Goal: Information Seeking & Learning: Compare options

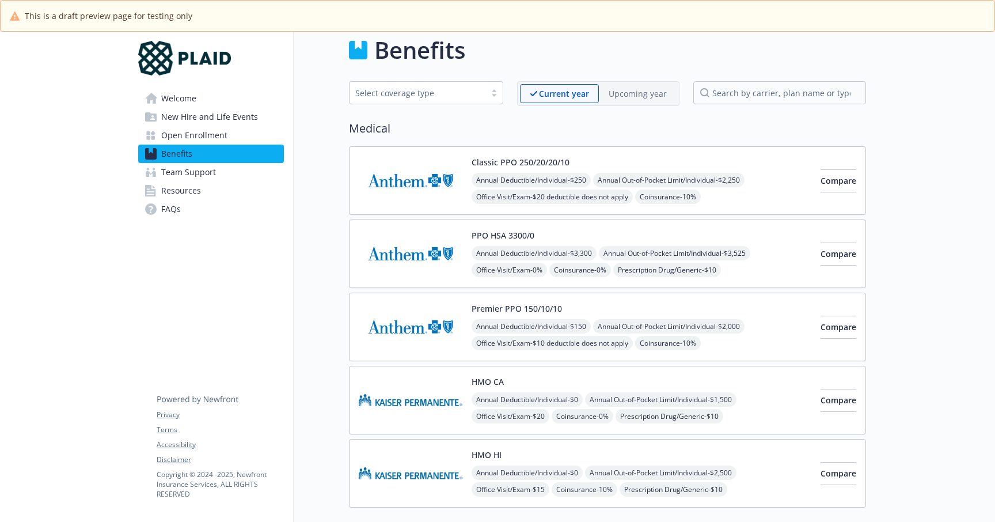
scroll to position [7, 1]
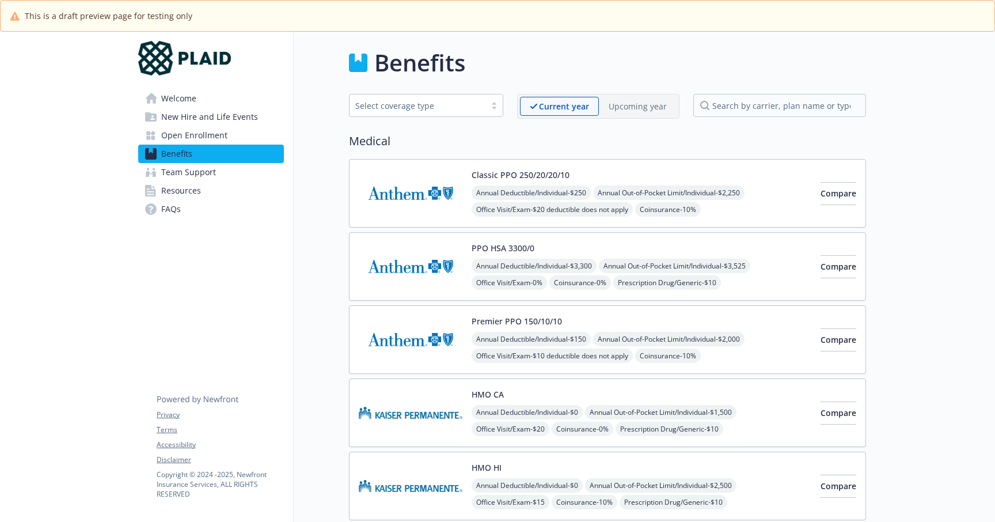
click at [253, 187] on link "Resources" at bounding box center [211, 190] width 146 height 18
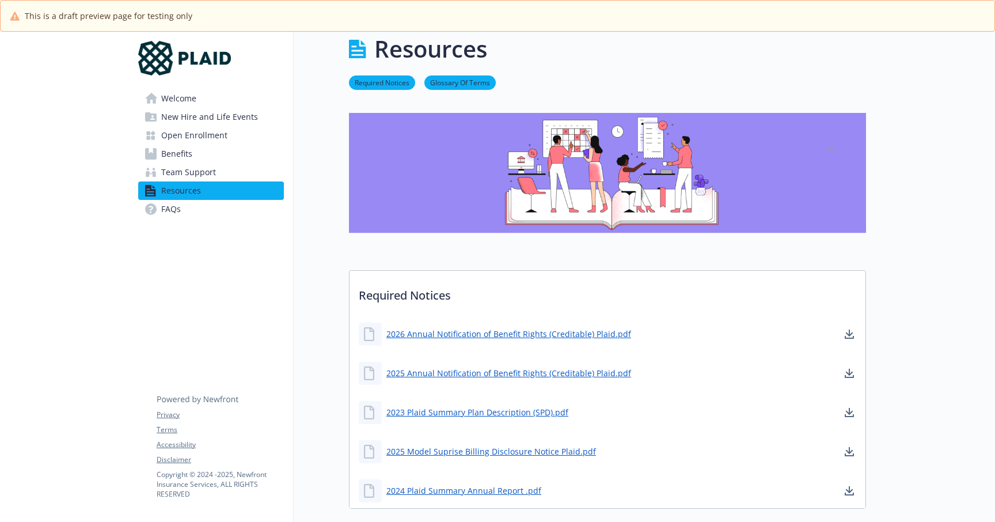
scroll to position [15, 7]
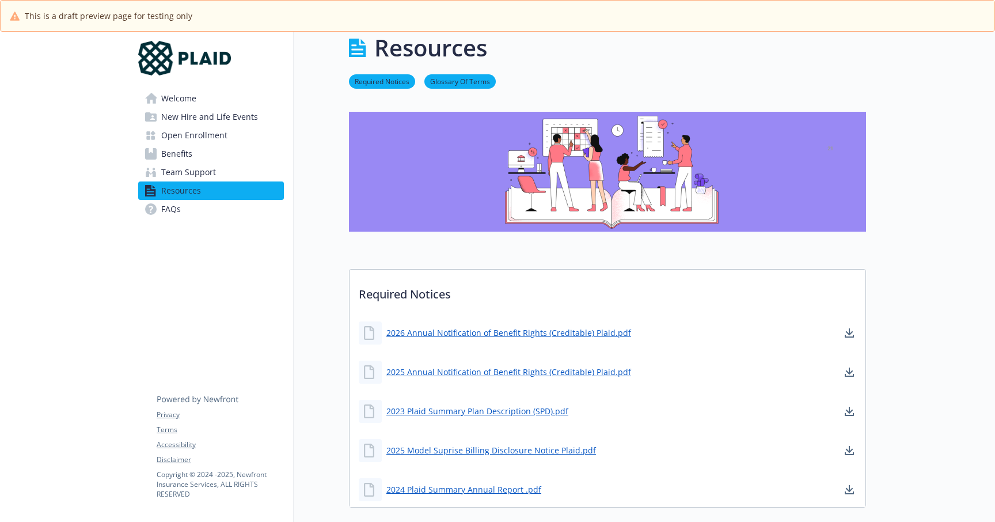
click at [203, 154] on link "Benefits" at bounding box center [211, 153] width 146 height 18
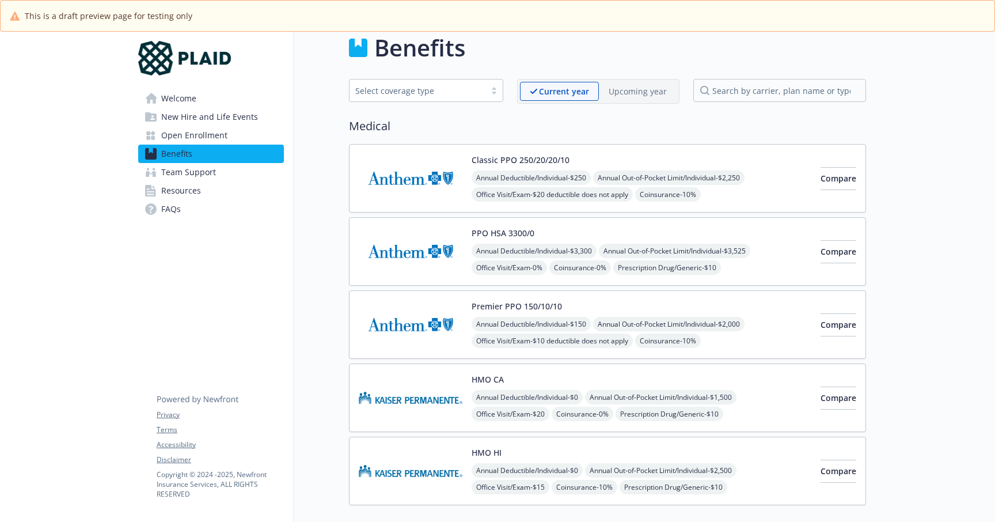
click at [753, 219] on div "PPO HSA 3300/0 Annual Deductible/Individual - $3,300 Annual Out-of-Pocket Limit…" at bounding box center [607, 251] width 517 height 69
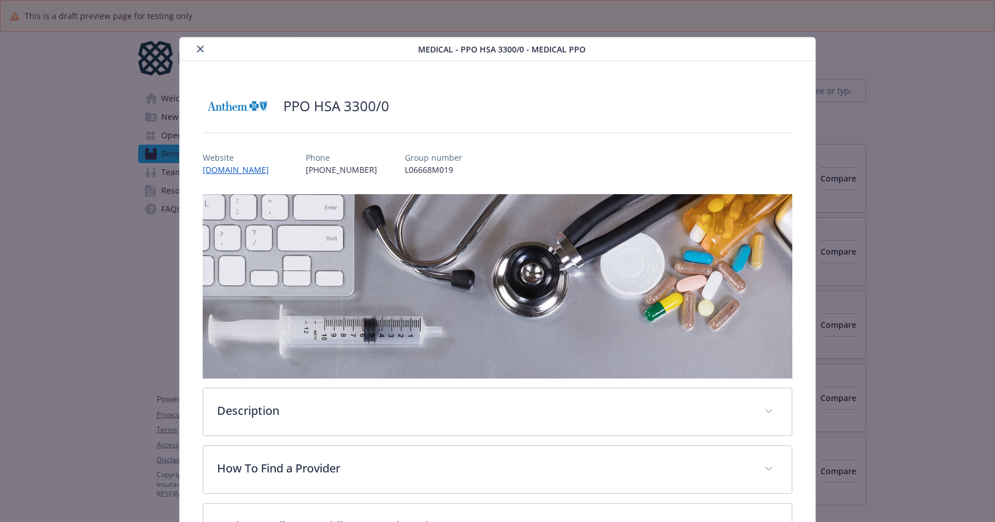
scroll to position [35, 0]
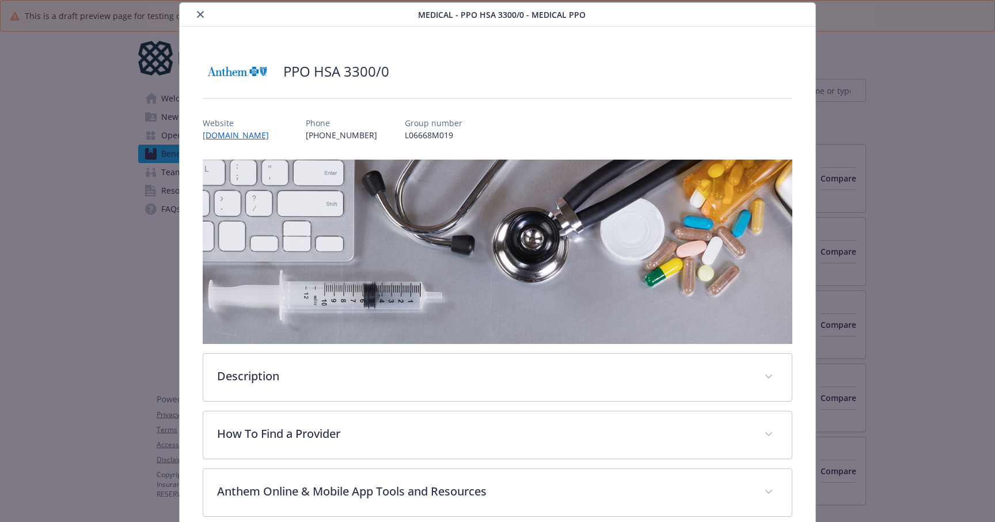
click at [61, 171] on div "Medical - PPO HSA 3300/0 - Medical PPO PPO HSA 3300/0 Website www.anthem.com Ph…" at bounding box center [497, 261] width 995 height 522
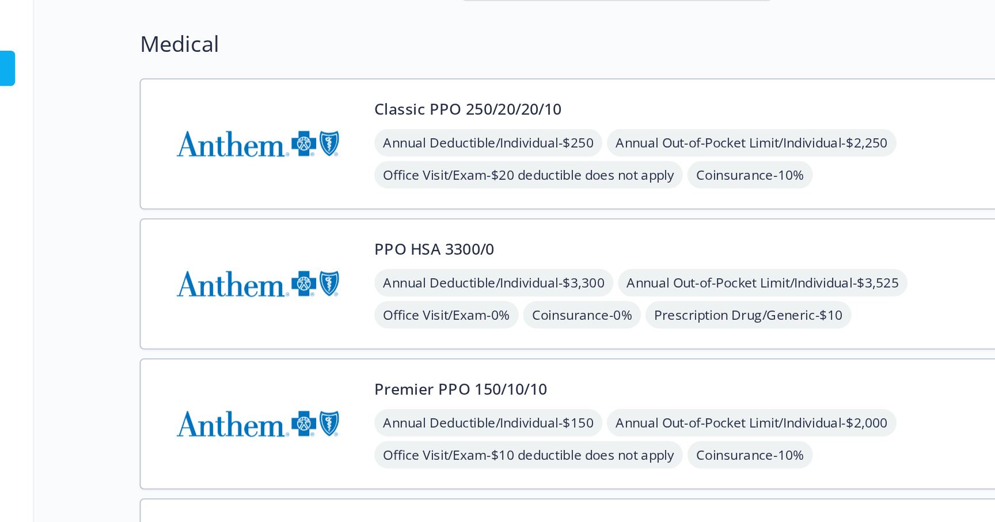
scroll to position [0, 9]
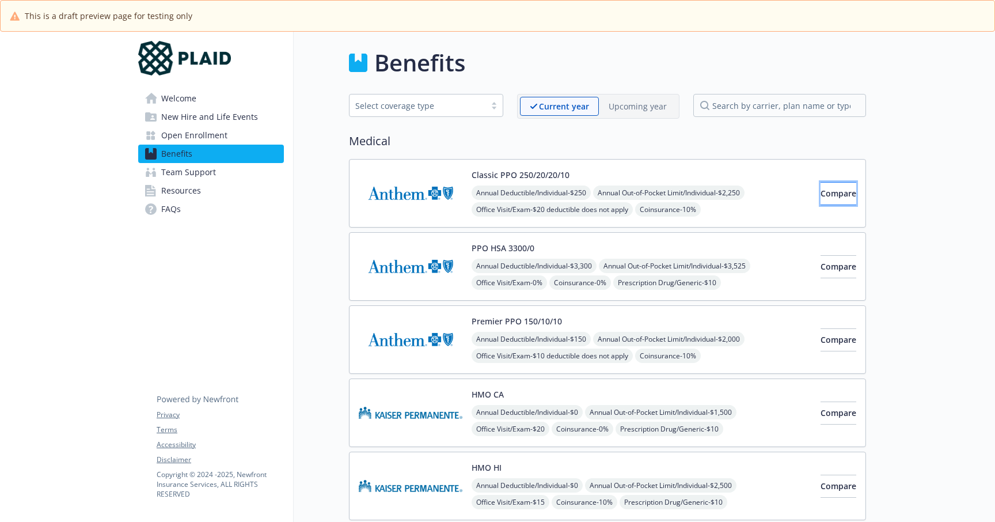
click at [820, 192] on button "Compare" at bounding box center [838, 193] width 36 height 23
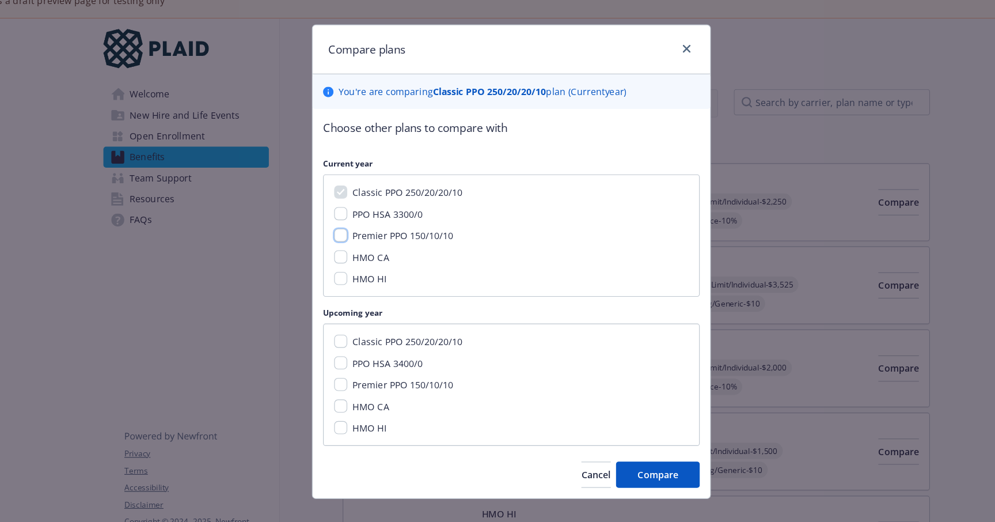
click at [348, 223] on input "Premier PPO 150/10/10" at bounding box center [347, 222] width 12 height 12
click at [348, 221] on input "Premier PPO 150/10/10" at bounding box center [347, 222] width 12 height 12
click at [350, 222] on input "Premier PPO 150/10/10" at bounding box center [347, 222] width 12 height 12
checkbox input "true"
click at [608, 437] on button "Compare" at bounding box center [626, 432] width 74 height 23
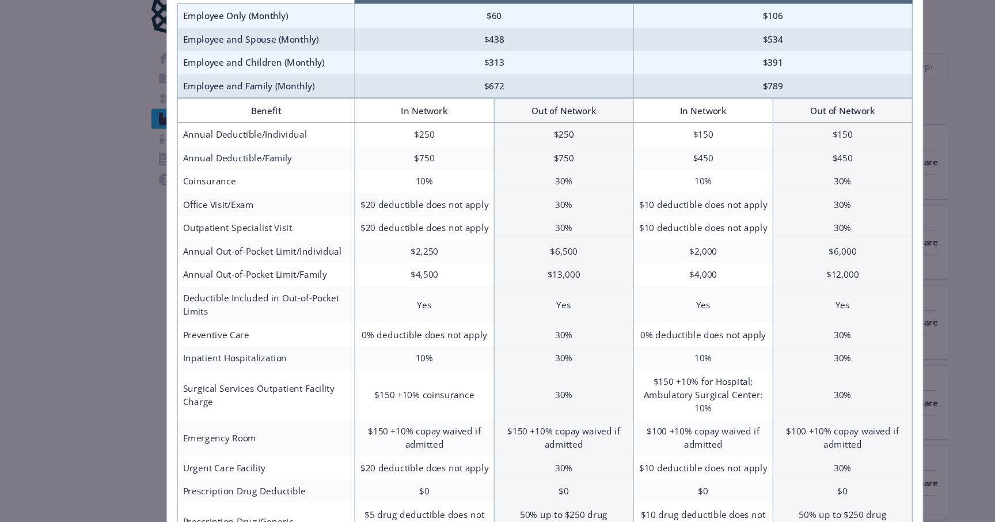
scroll to position [0, 0]
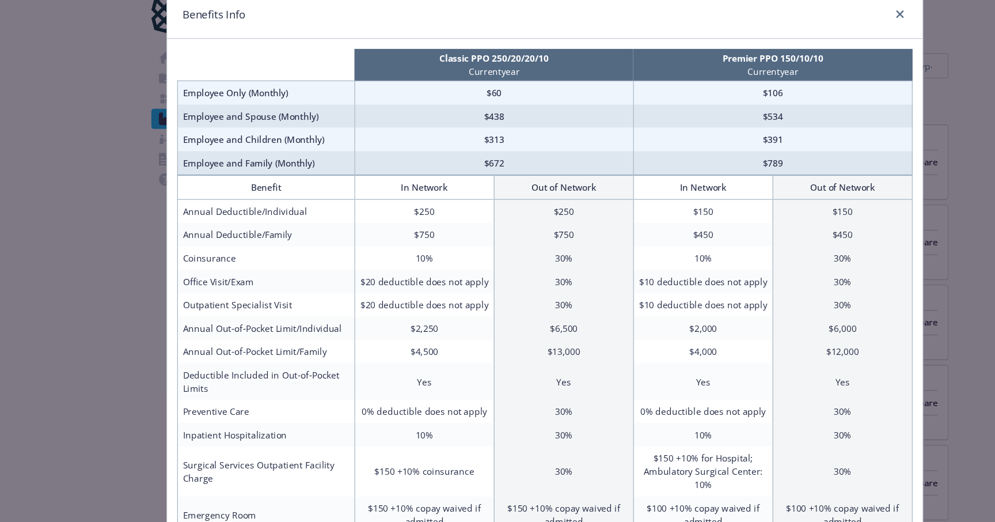
click at [113, 301] on div "Benefits Info Classic PPO 250/20/20/10 Current year Premier PPO 150/10/10 Curre…" at bounding box center [497, 261] width 995 height 522
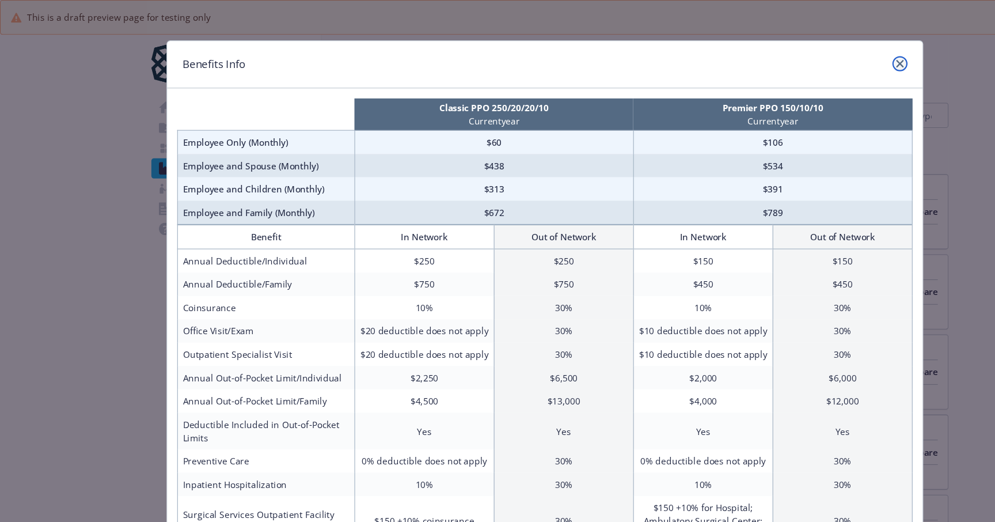
click at [818, 59] on icon "close" at bounding box center [821, 58] width 7 height 7
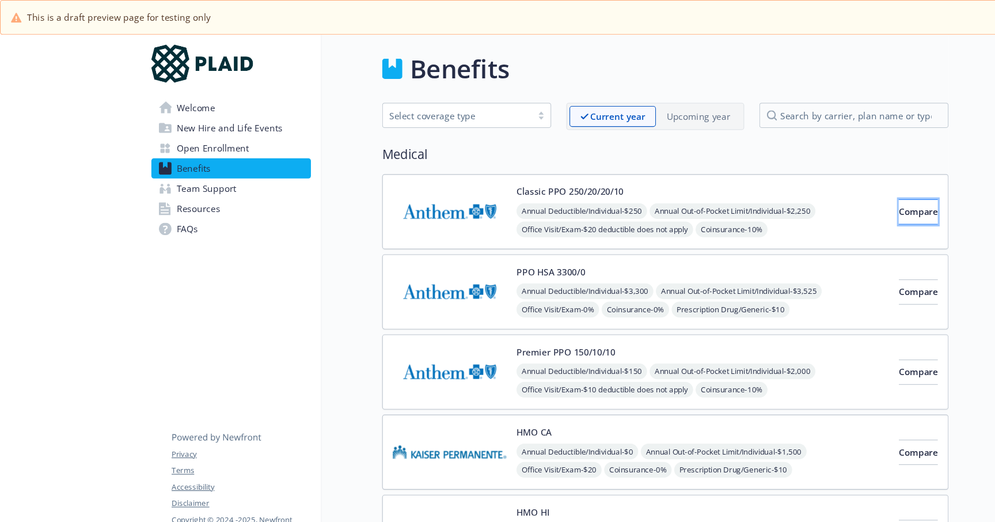
click at [820, 196] on span "Compare" at bounding box center [838, 193] width 36 height 11
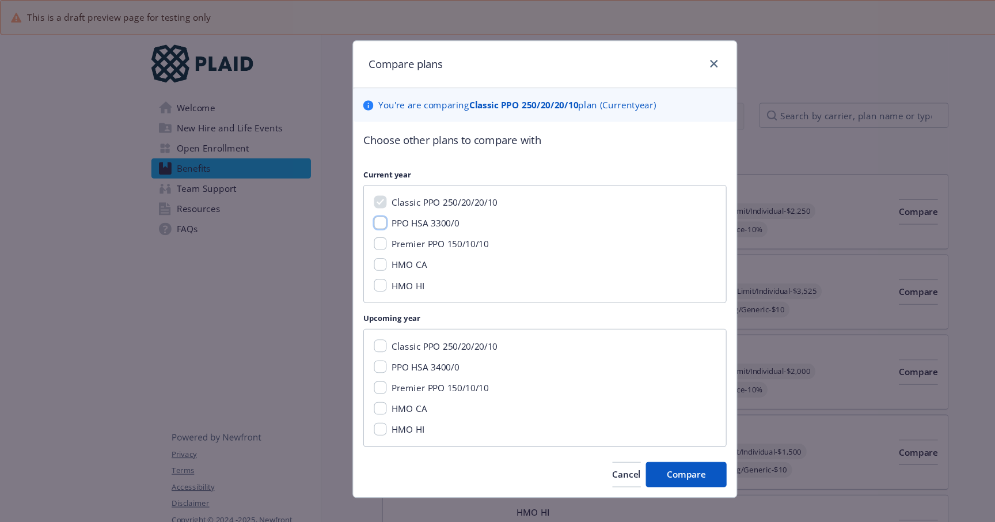
click at [347, 204] on input "PPO HSA 3300/0" at bounding box center [347, 203] width 12 height 12
checkbox input "true"
click at [348, 224] on input "Premier PPO 150/10/10" at bounding box center [347, 222] width 12 height 12
checkbox input "true"
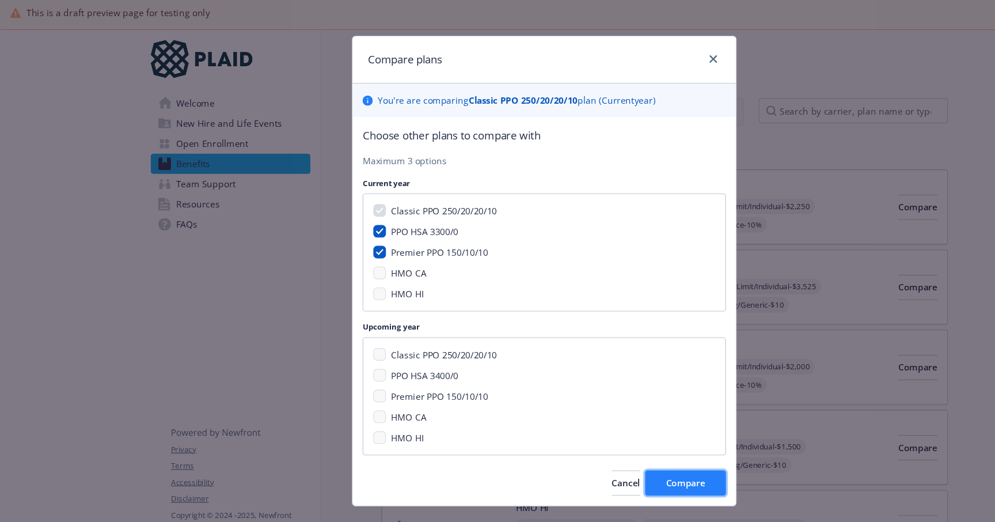
click at [643, 446] on span "Compare" at bounding box center [626, 444] width 36 height 11
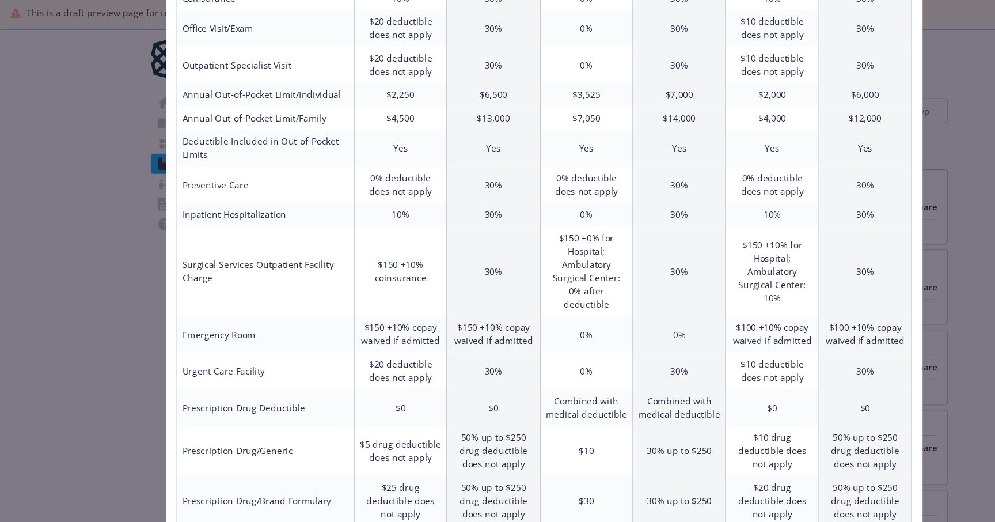
scroll to position [279, 0]
click at [539, 307] on td "0%" at bounding box center [535, 308] width 85 height 33
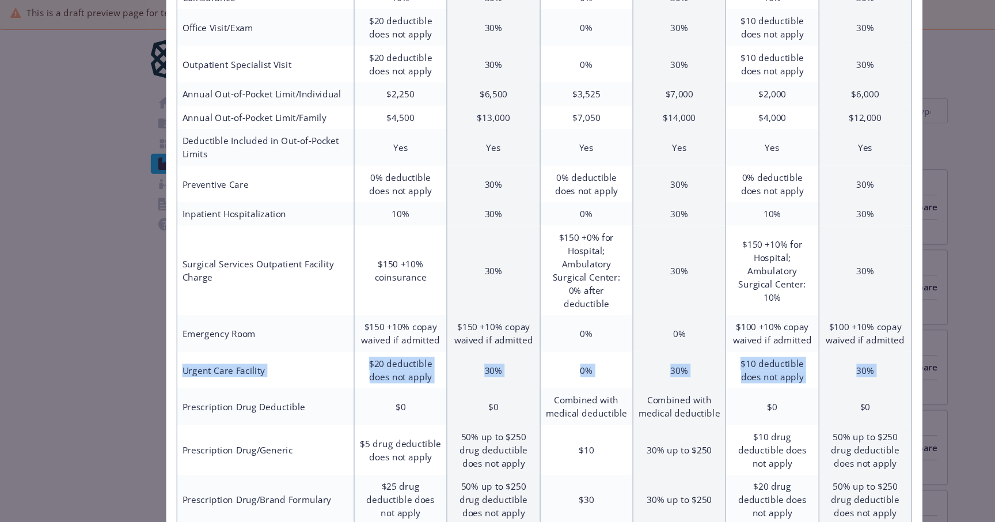
drag, startPoint x: 164, startPoint y: 330, endPoint x: 165, endPoint y: 349, distance: 19.0
click at [165, 349] on tbody "Annual Deductible/Individual $250 $250 $3,300 $3,300 $150 $150 Annual Deductibl…" at bounding box center [497, 375] width 671 height 853
click at [174, 359] on td "Prescription Drug Deductible" at bounding box center [243, 375] width 162 height 33
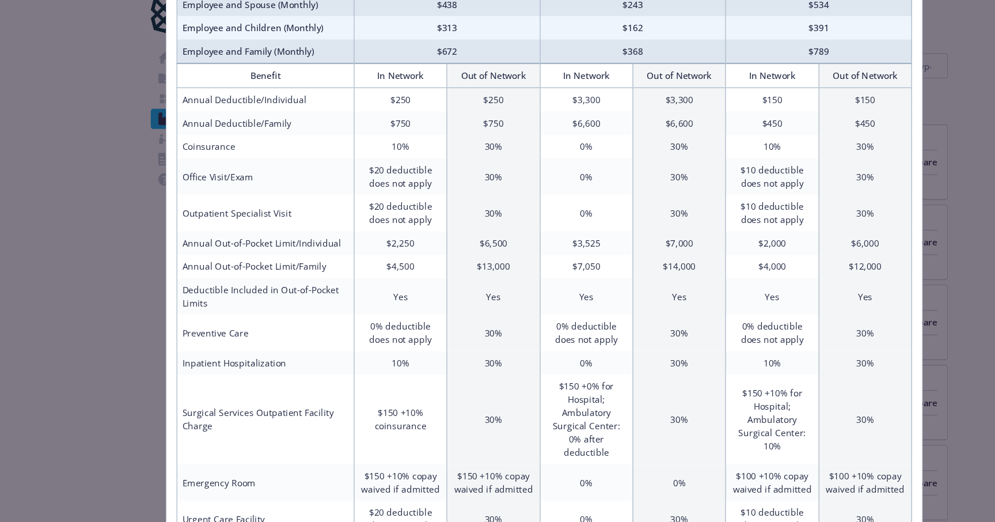
scroll to position [0, 0]
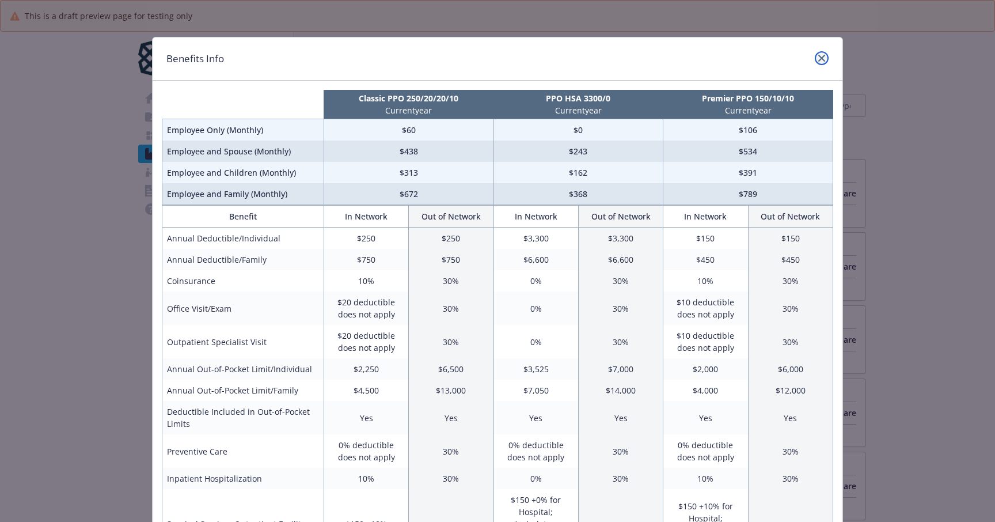
click at [818, 57] on icon "close" at bounding box center [821, 58] width 7 height 7
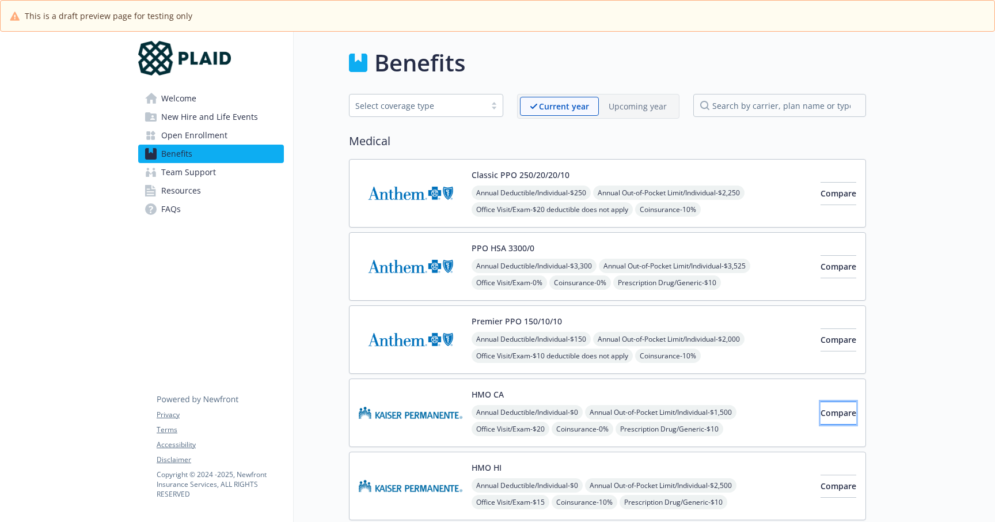
click at [820, 408] on span "Compare" at bounding box center [838, 412] width 36 height 11
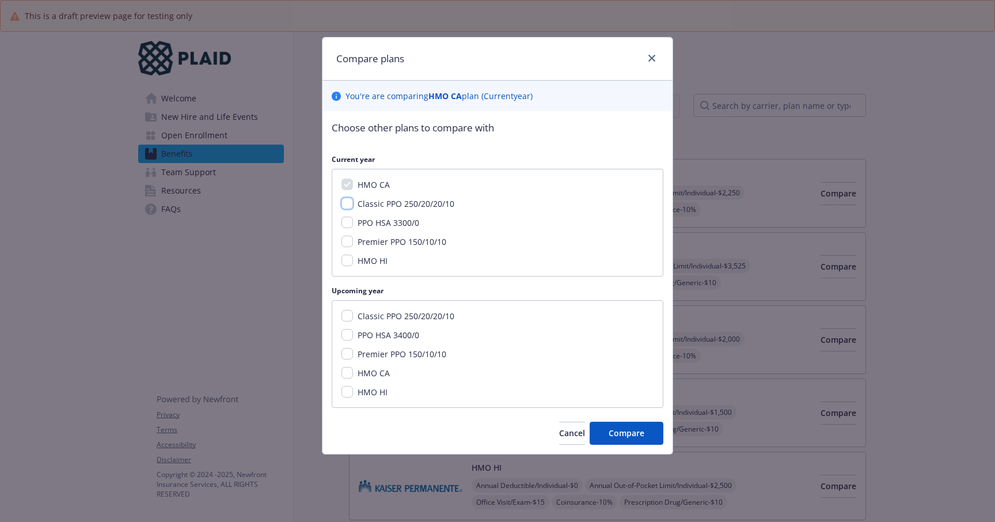
click at [347, 204] on input "Classic PPO 250/20/20/10" at bounding box center [347, 203] width 12 height 12
checkbox input "true"
click at [629, 429] on span "Compare" at bounding box center [626, 432] width 36 height 11
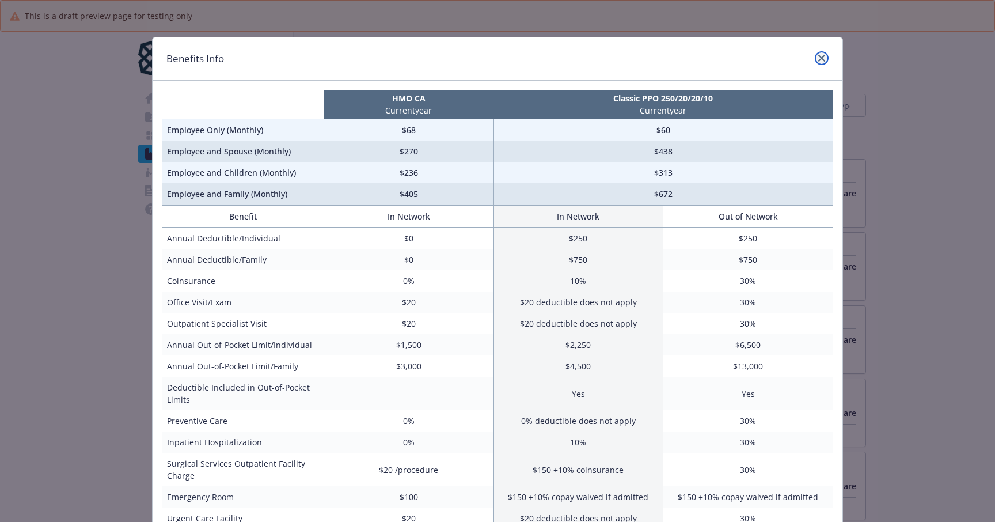
click at [818, 56] on icon "close" at bounding box center [821, 58] width 7 height 7
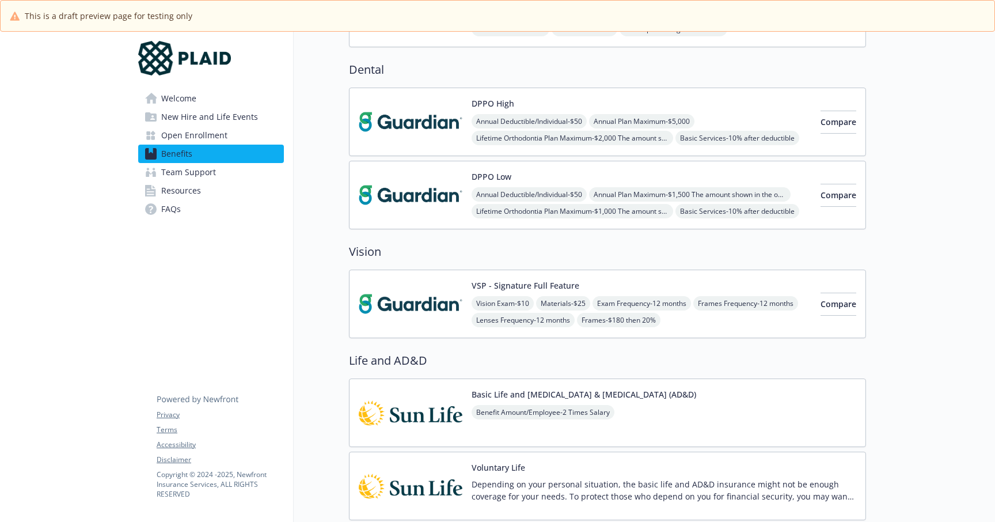
scroll to position [473, 0]
click at [824, 120] on span "Compare" at bounding box center [838, 121] width 36 height 11
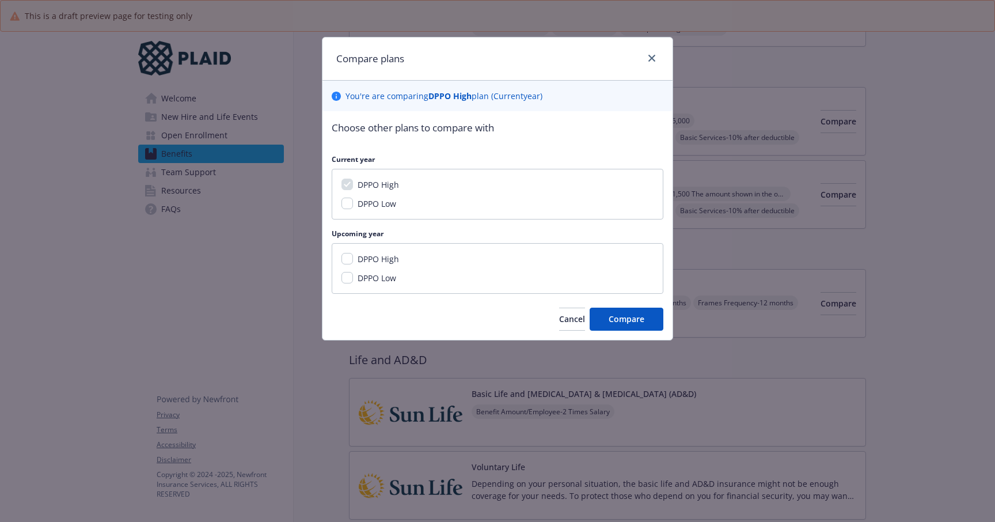
click at [390, 202] on span "DPPO Low" at bounding box center [376, 203] width 39 height 11
click at [353, 202] on input "DPPO Low" at bounding box center [347, 203] width 12 height 12
click at [380, 202] on span "DPPO Low" at bounding box center [376, 203] width 39 height 11
click at [353, 202] on input "DPPO Low" at bounding box center [347, 203] width 12 height 12
checkbox input "false"
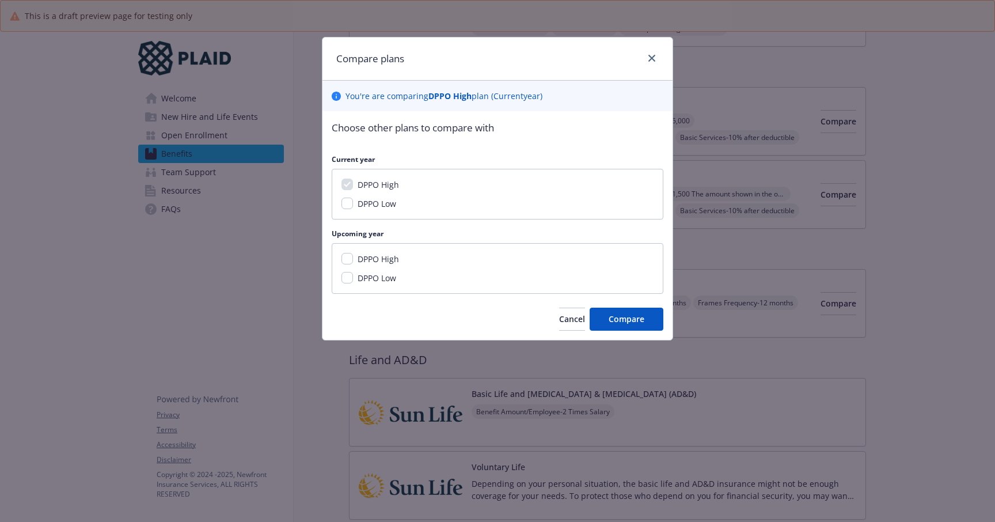
click at [378, 261] on span "DPPO High" at bounding box center [377, 258] width 41 height 11
click at [353, 261] on input "DPPO High" at bounding box center [347, 259] width 12 height 12
checkbox input "true"
click at [606, 317] on button "Compare" at bounding box center [626, 318] width 74 height 23
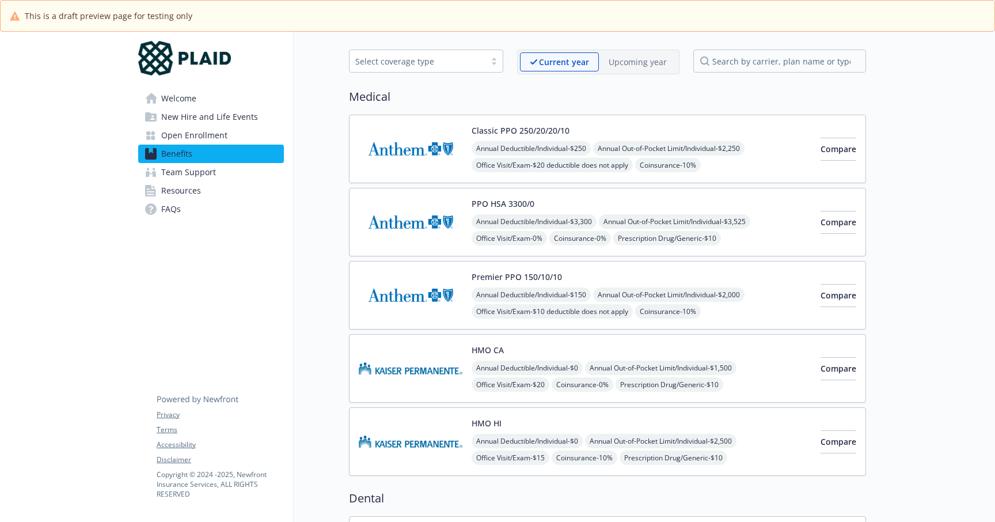
scroll to position [0, 0]
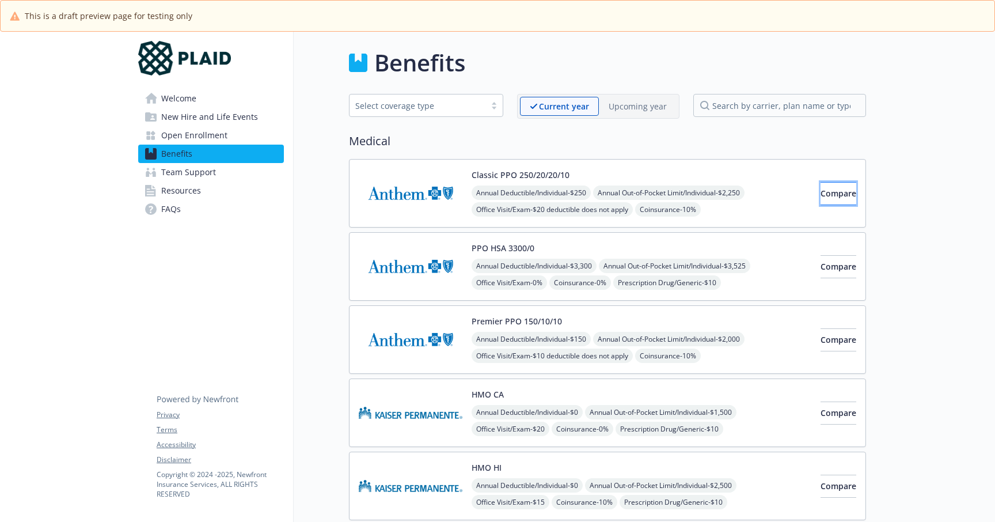
click at [820, 195] on span "Compare" at bounding box center [838, 193] width 36 height 11
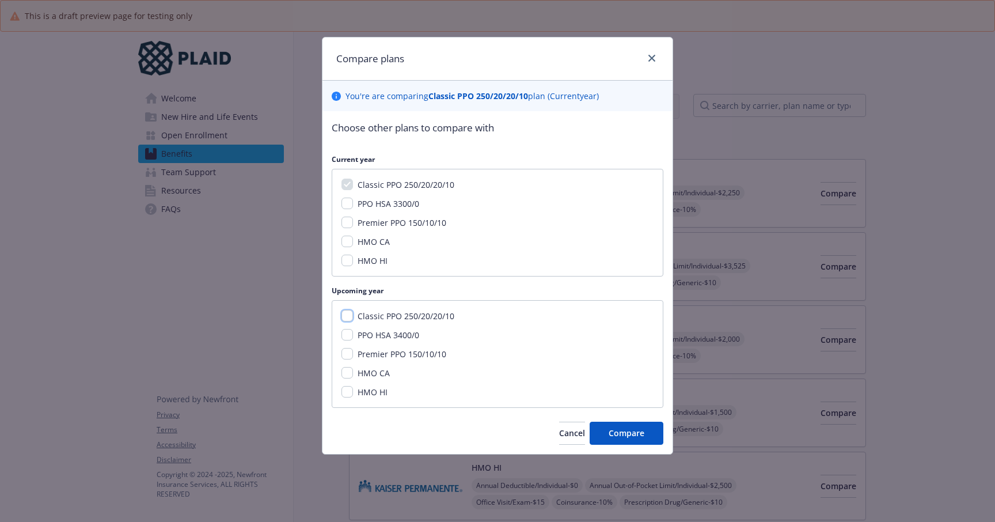
click at [349, 315] on input "Classic PPO 250/20/20/10" at bounding box center [347, 316] width 12 height 12
checkbox input "true"
click at [351, 223] on input "Premier PPO 150/10/10" at bounding box center [347, 222] width 12 height 12
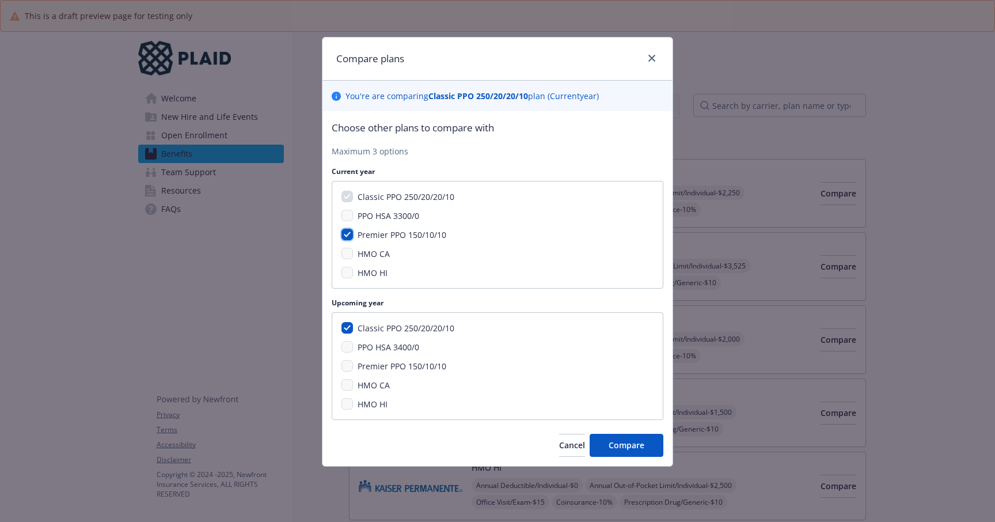
click at [348, 234] on input "Premier PPO 150/10/10" at bounding box center [347, 235] width 12 height 12
checkbox input "false"
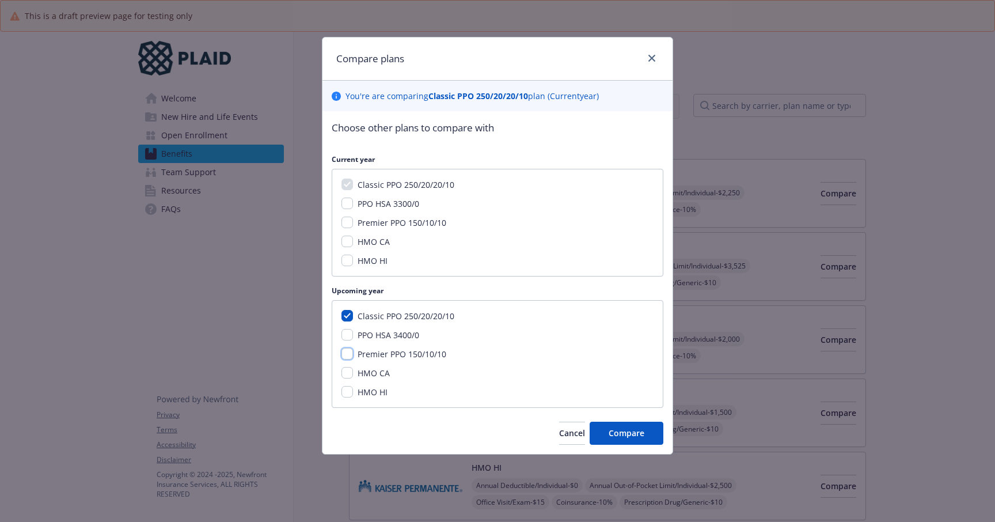
click at [351, 354] on input "Premier PPO 150/10/10" at bounding box center [347, 354] width 12 height 12
checkbox input "true"
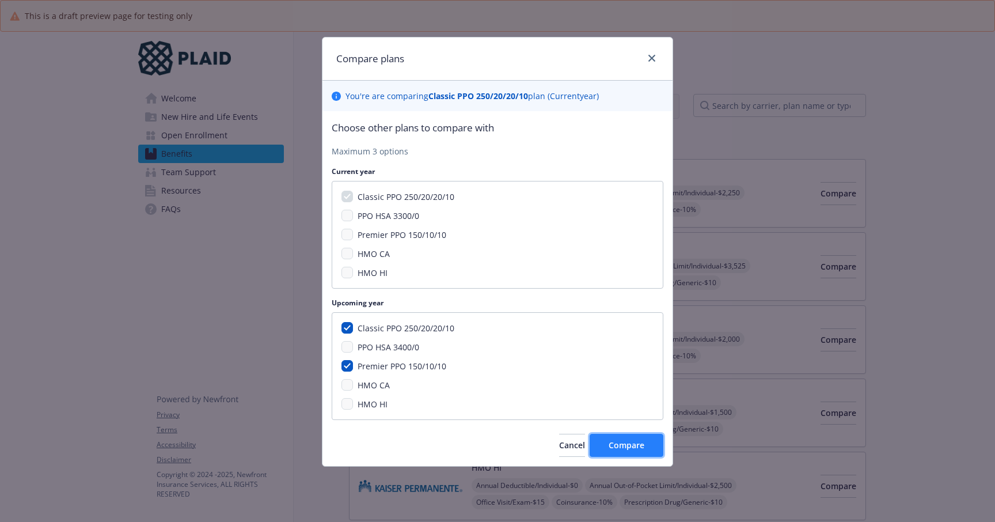
click at [609, 444] on span "Compare" at bounding box center [626, 444] width 36 height 11
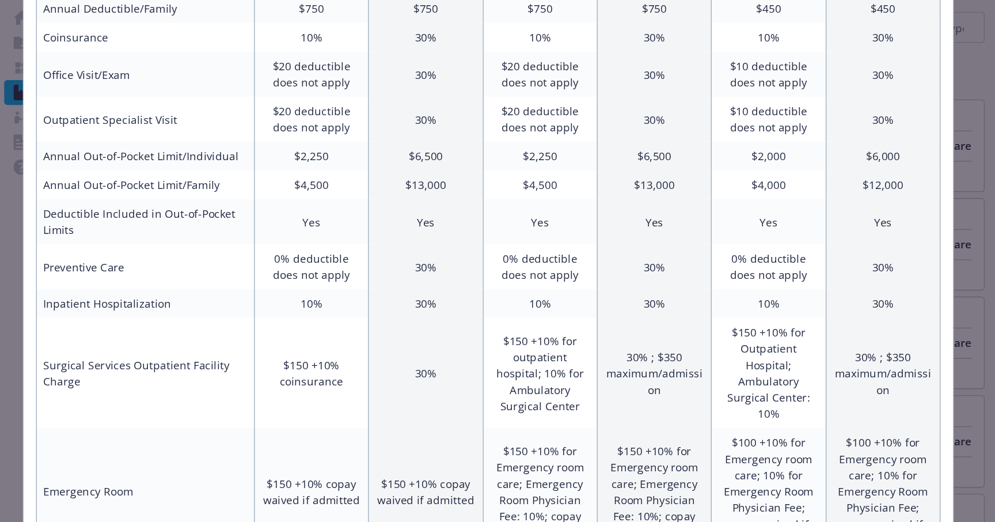
scroll to position [169, 0]
click at [719, 293] on td "0% deductible does not apply" at bounding box center [705, 281] width 85 height 33
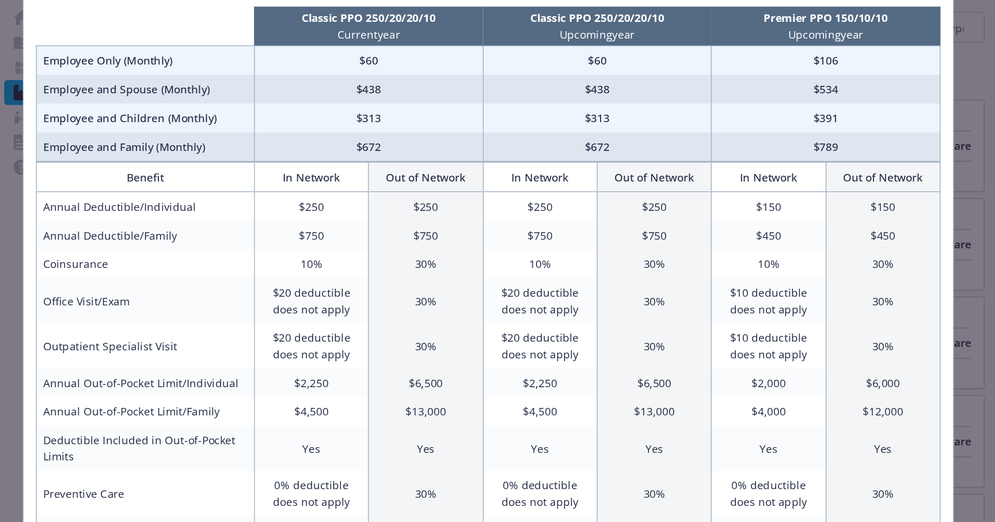
scroll to position [7, 0]
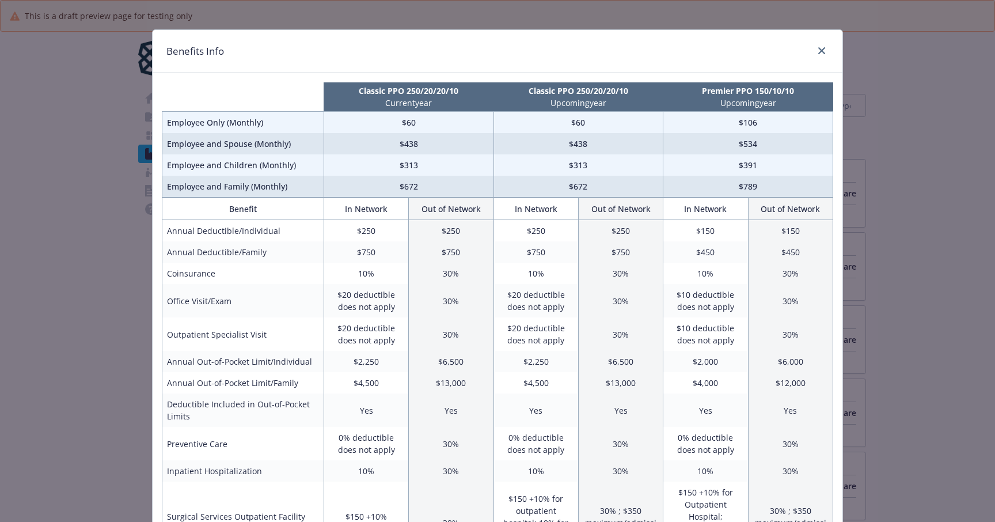
click at [866, 215] on div "Benefits Info Classic PPO 250/20/20/10 Current year Classic PPO 250/20/20/10 Up…" at bounding box center [497, 261] width 995 height 522
click at [820, 49] on icon "close" at bounding box center [821, 50] width 7 height 7
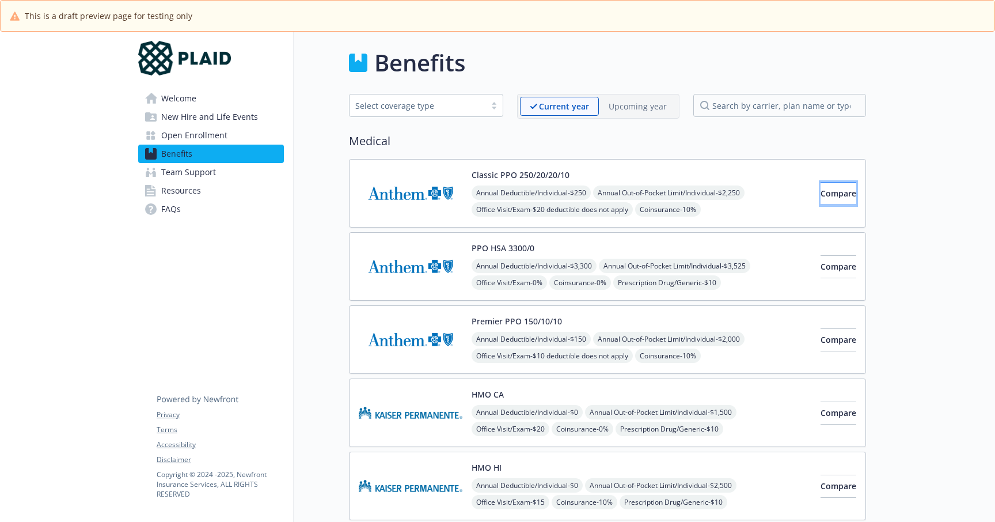
click at [821, 187] on button "Compare" at bounding box center [838, 193] width 36 height 23
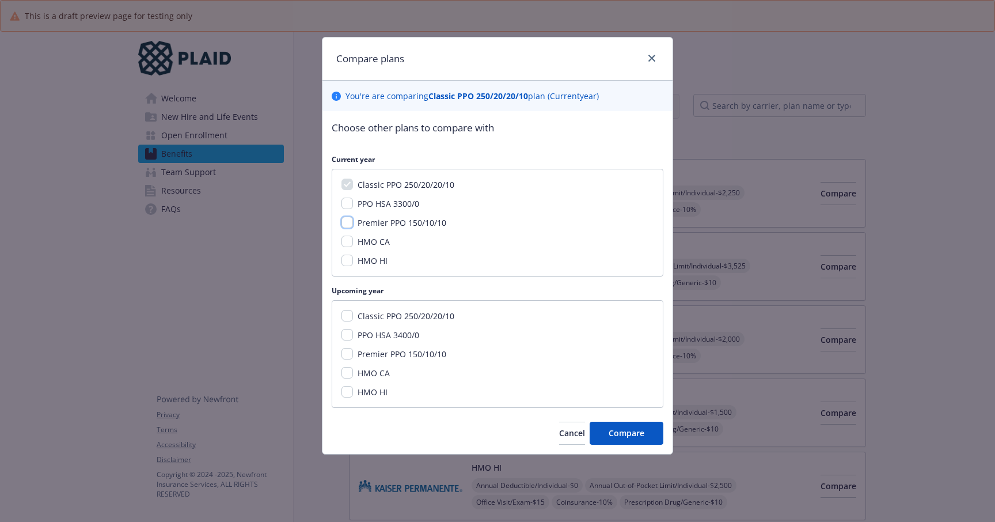
click at [349, 222] on input "Premier PPO 150/10/10" at bounding box center [347, 222] width 12 height 12
checkbox input "true"
click at [625, 431] on span "Compare" at bounding box center [626, 432] width 36 height 11
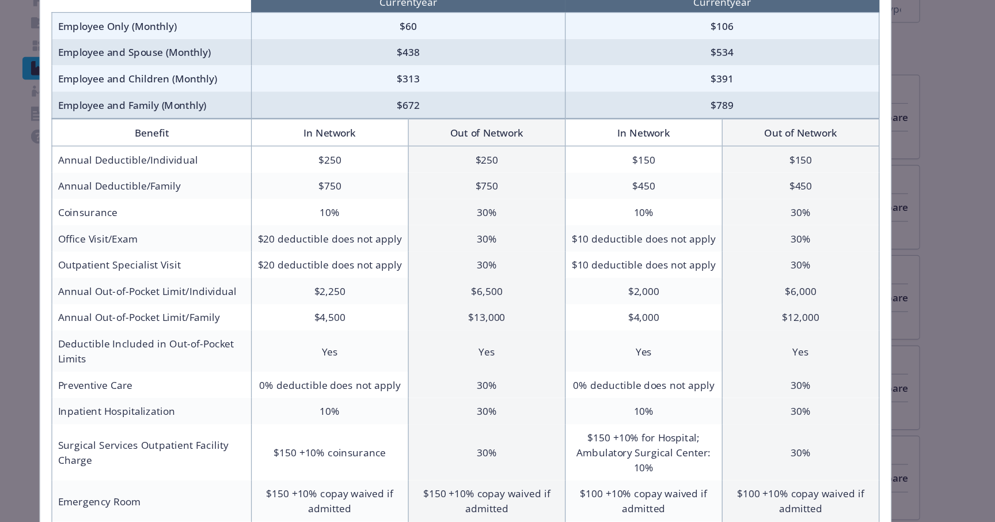
scroll to position [0, 0]
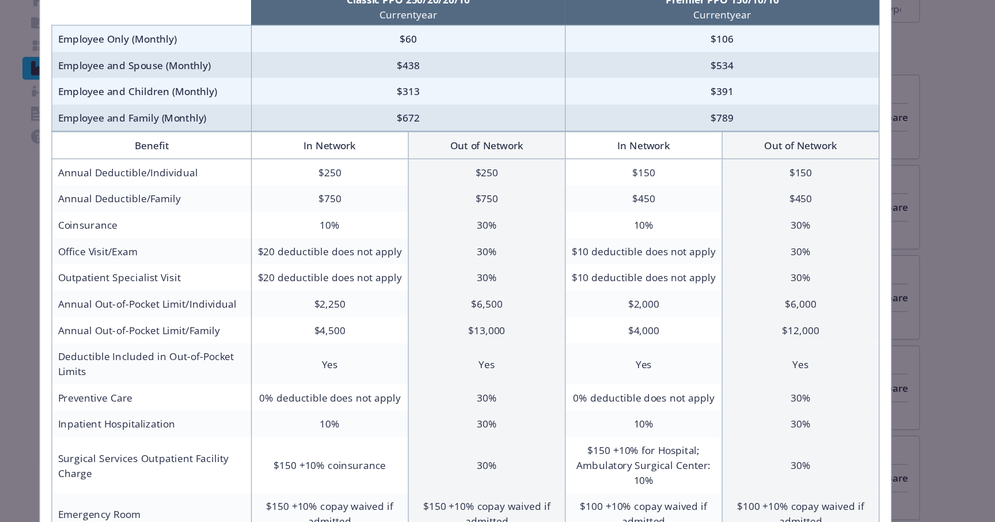
click at [883, 371] on div "Benefits Info Classic PPO 250/20/20/10 Current year Premier PPO 150/10/10 Curre…" at bounding box center [497, 261] width 995 height 522
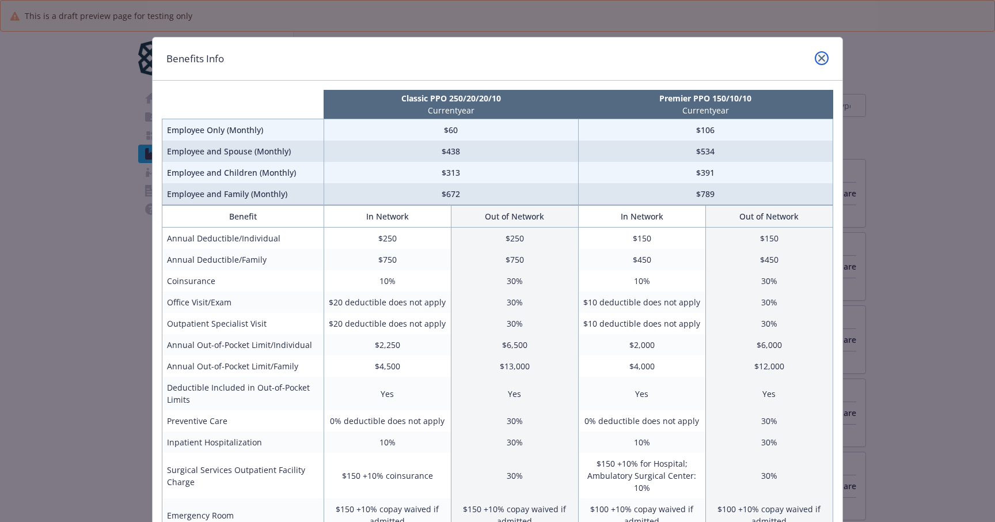
click at [817, 53] on link "close" at bounding box center [822, 58] width 14 height 14
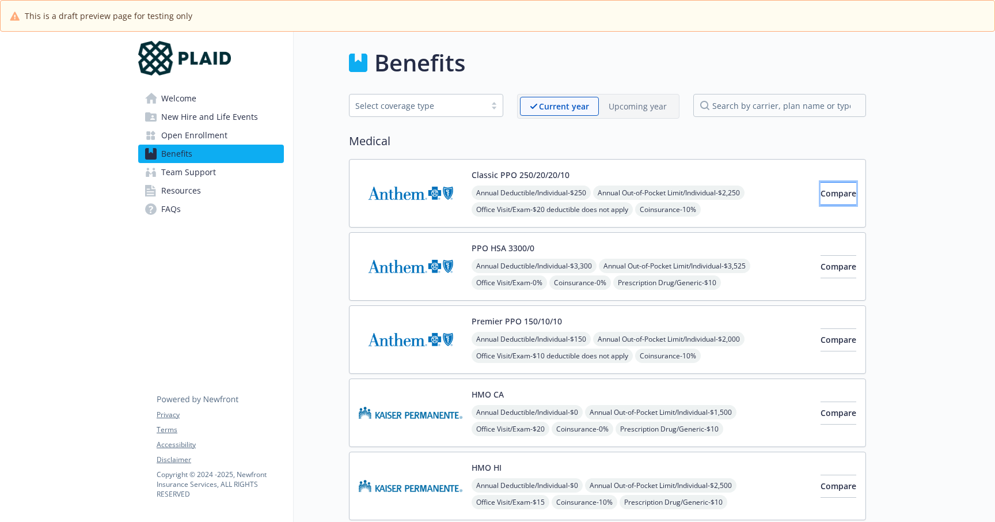
click at [838, 193] on button "Compare" at bounding box center [838, 193] width 36 height 23
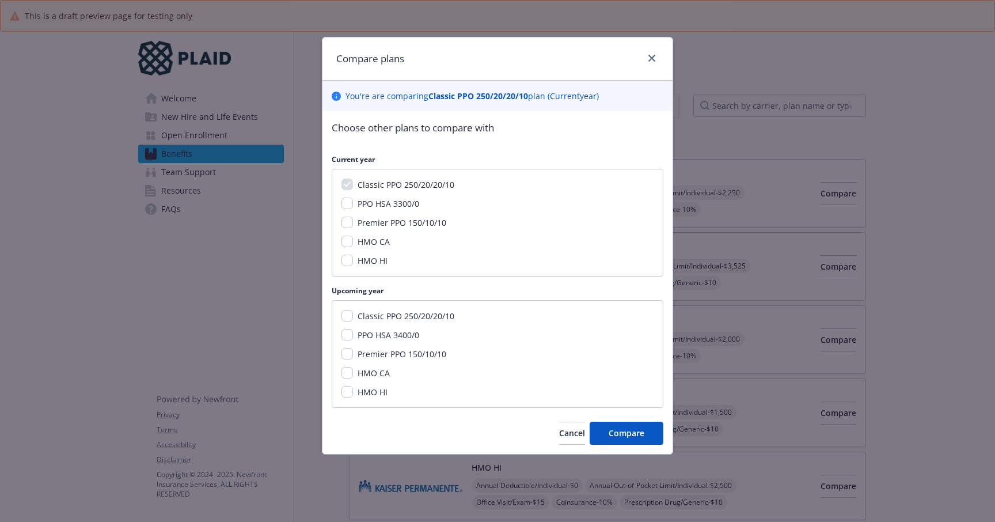
click at [381, 222] on span "Premier PPO 150/10/10" at bounding box center [401, 222] width 89 height 11
click at [353, 222] on input "Premier PPO 150/10/10" at bounding box center [347, 222] width 12 height 12
checkbox input "true"
click at [637, 440] on button "Compare" at bounding box center [626, 432] width 74 height 23
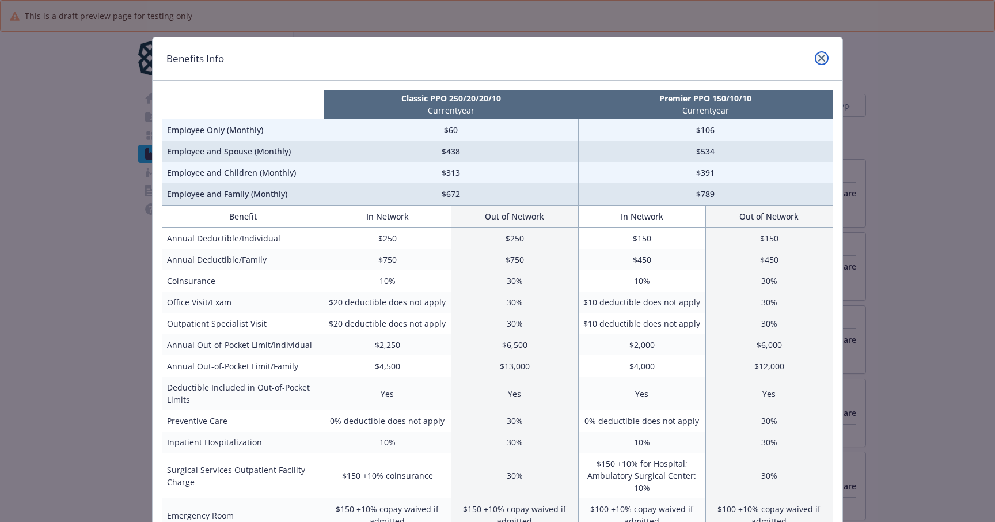
click at [819, 56] on icon "close" at bounding box center [821, 58] width 7 height 7
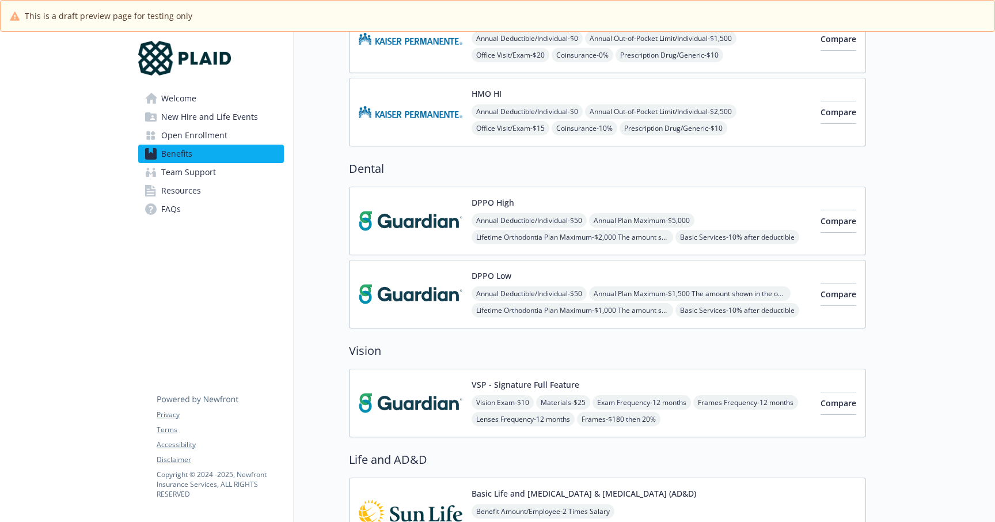
scroll to position [373, 0]
click at [820, 219] on span "Compare" at bounding box center [838, 221] width 36 height 11
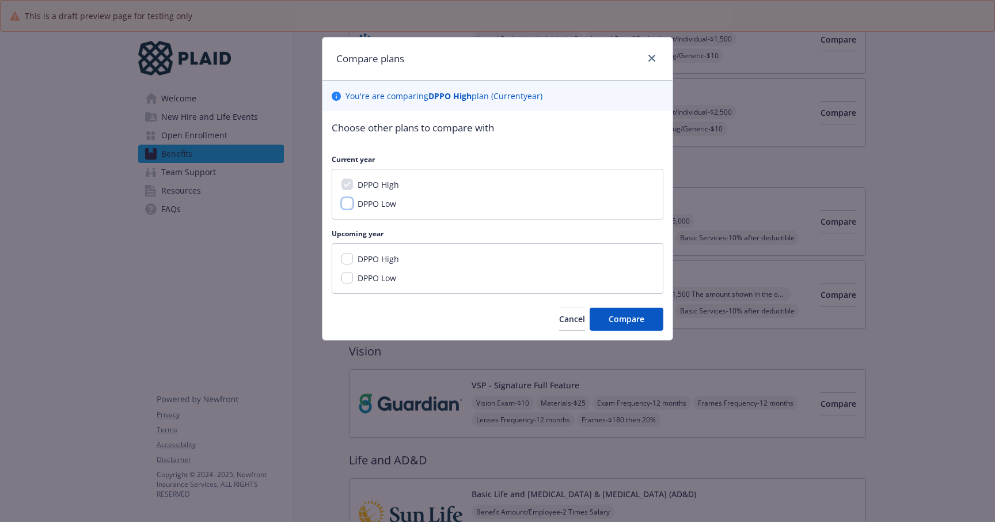
click at [352, 205] on input "DPPO Low" at bounding box center [347, 203] width 12 height 12
checkbox input "true"
click at [623, 315] on span "Compare" at bounding box center [626, 318] width 36 height 11
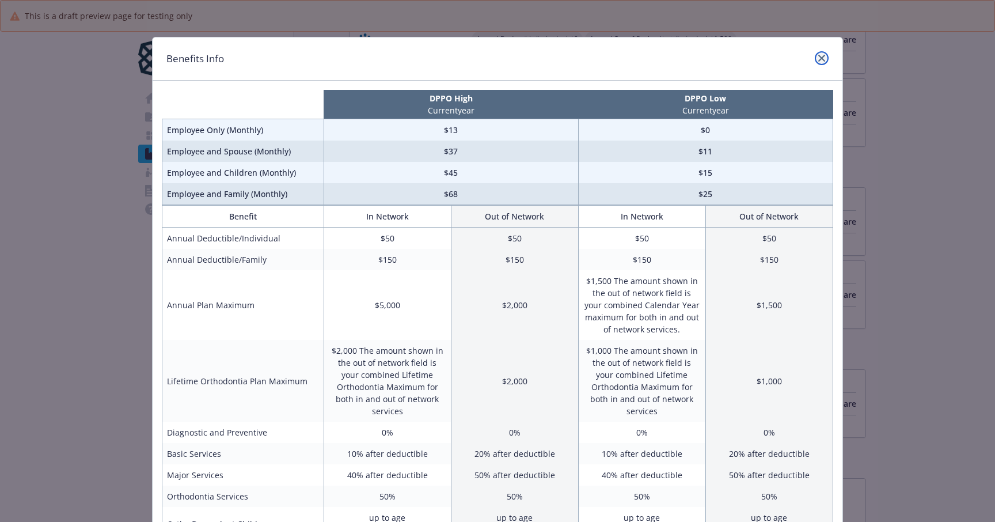
click at [816, 53] on link "close" at bounding box center [822, 58] width 14 height 14
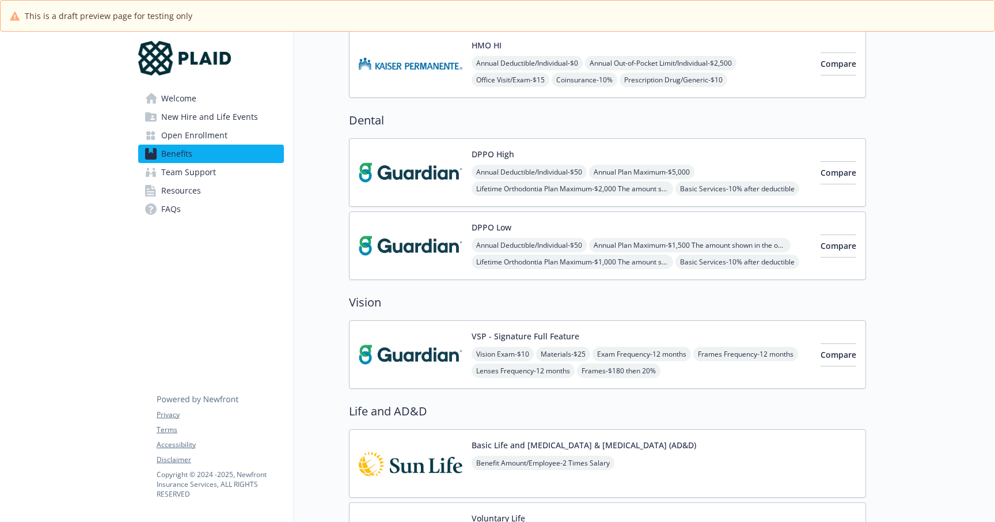
scroll to position [428, 0]
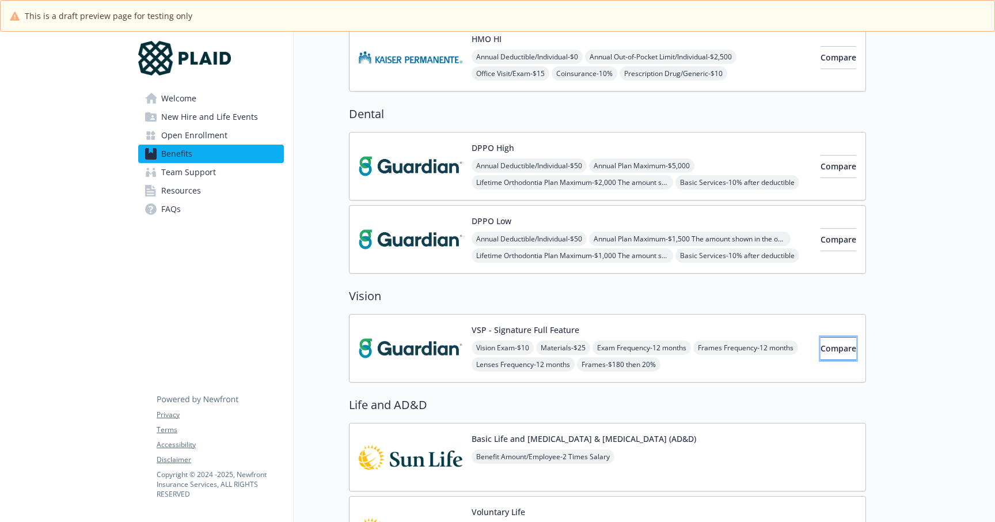
click at [820, 347] on span "Compare" at bounding box center [838, 348] width 36 height 11
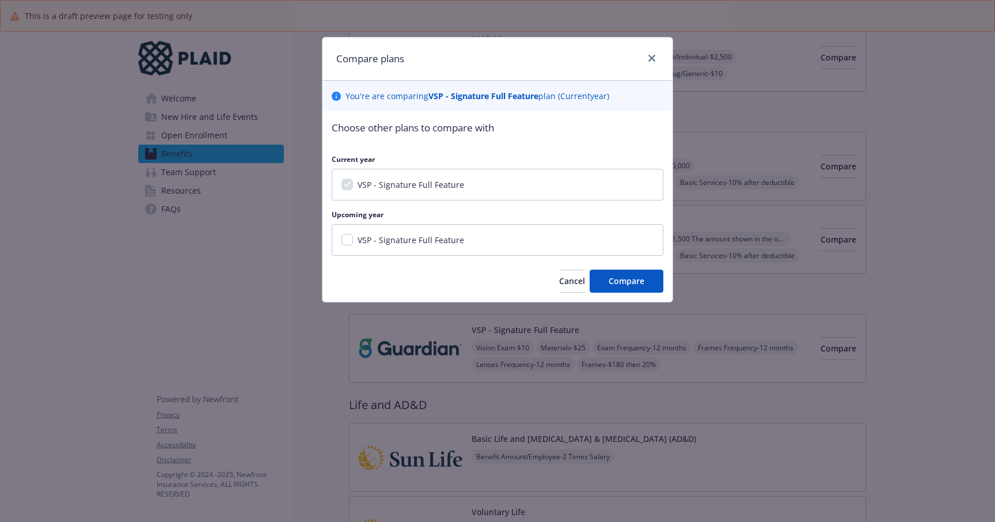
click at [442, 238] on span "VSP - Signature Full Feature" at bounding box center [410, 239] width 106 height 11
click at [353, 238] on input "VSP - Signature Full Feature" at bounding box center [347, 240] width 12 height 12
checkbox input "true"
click at [627, 279] on span "Compare" at bounding box center [626, 280] width 36 height 11
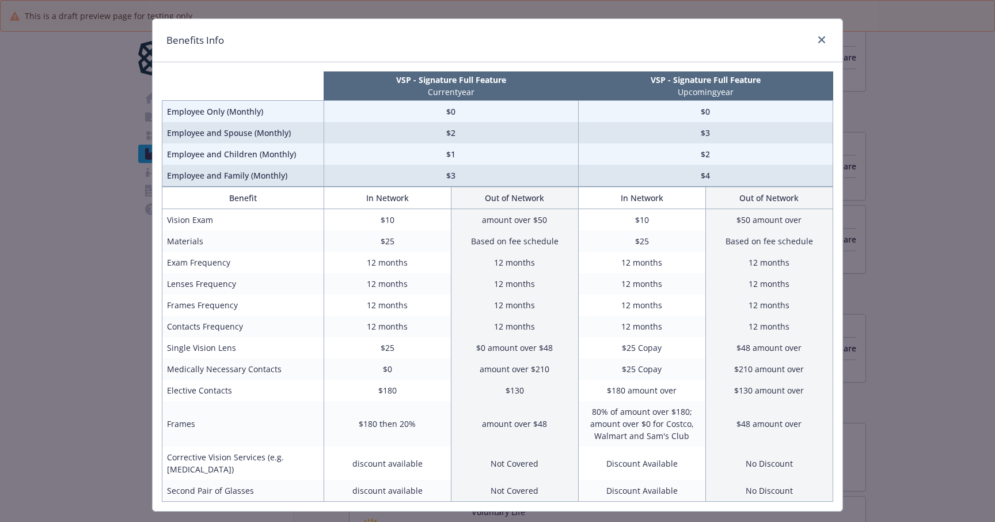
scroll to position [18, 0]
click at [818, 39] on icon "close" at bounding box center [821, 40] width 7 height 7
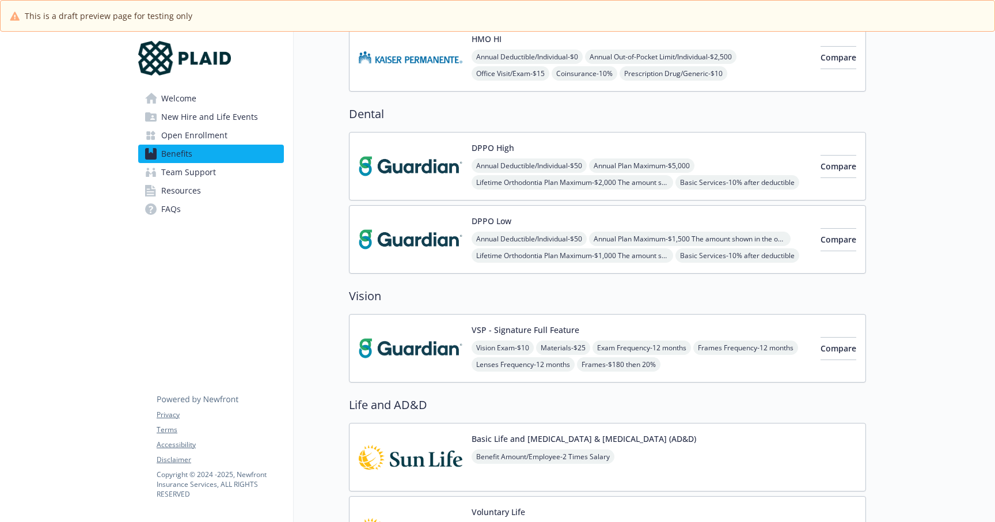
click at [225, 136] on span "Open Enrollment" at bounding box center [194, 135] width 66 height 18
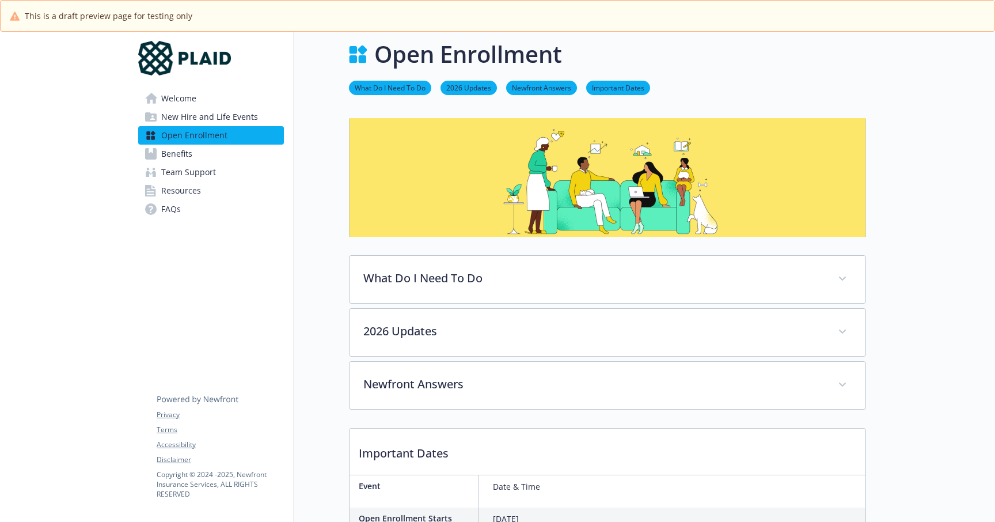
scroll to position [10, 0]
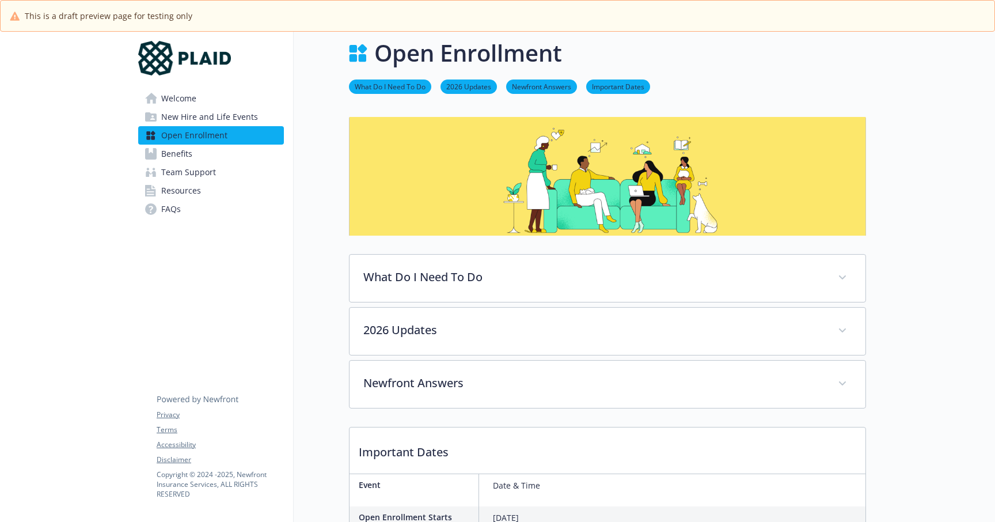
click at [202, 157] on link "Benefits" at bounding box center [211, 153] width 146 height 18
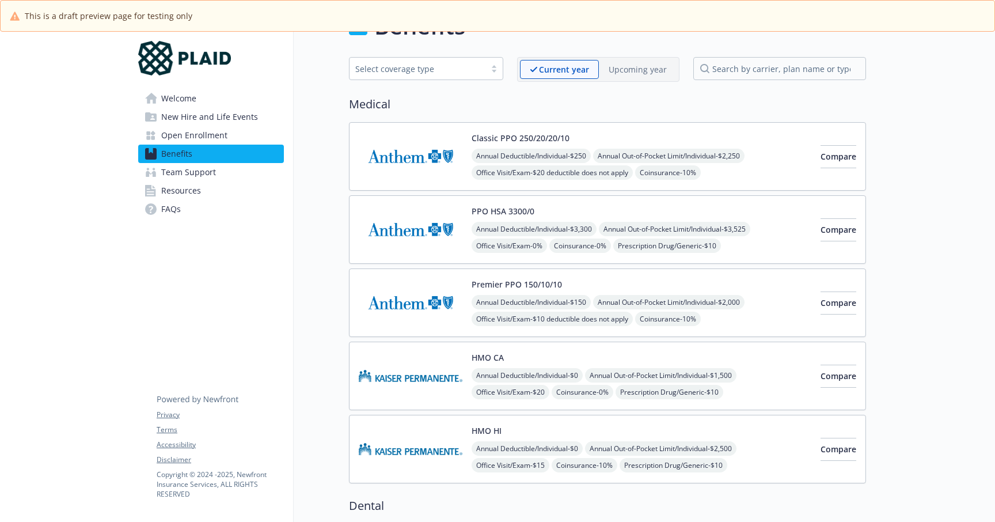
scroll to position [56, 0]
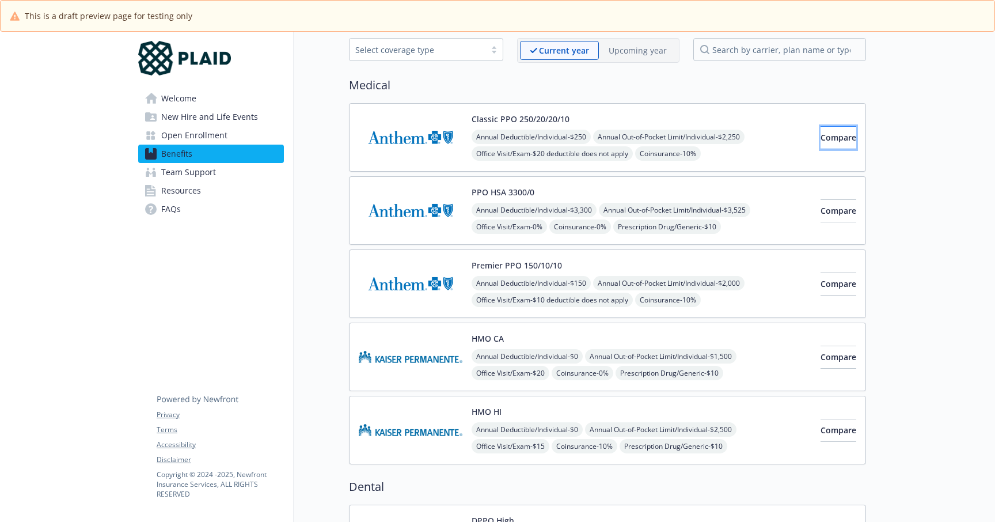
click at [820, 141] on button "Compare" at bounding box center [838, 137] width 36 height 23
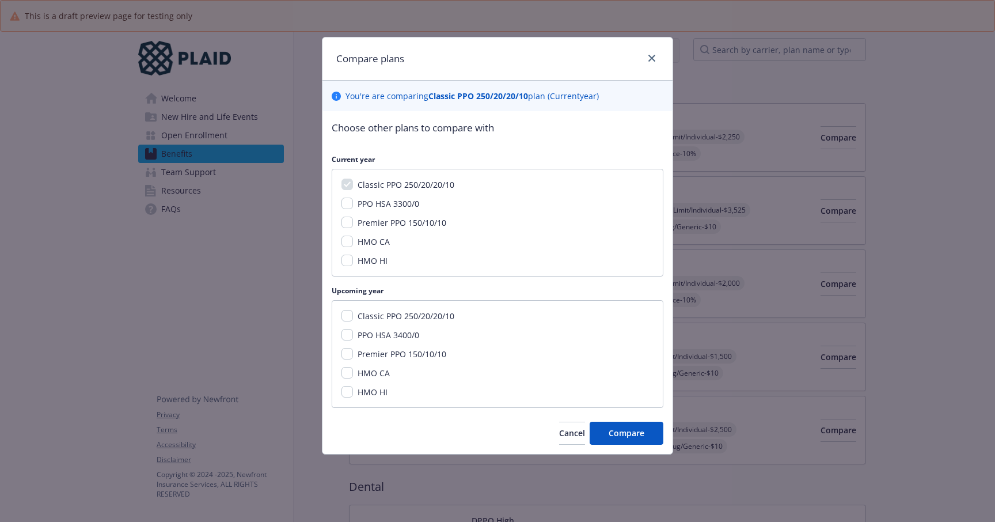
click at [377, 204] on span "PPO HSA 3300/0" at bounding box center [388, 203] width 62 height 11
click at [353, 204] on input "PPO HSA 3300/0" at bounding box center [347, 203] width 12 height 12
click at [345, 201] on input "PPO HSA 3300/0" at bounding box center [347, 203] width 12 height 12
click at [343, 202] on input "PPO HSA 3300/0" at bounding box center [347, 203] width 12 height 12
checkbox input "true"
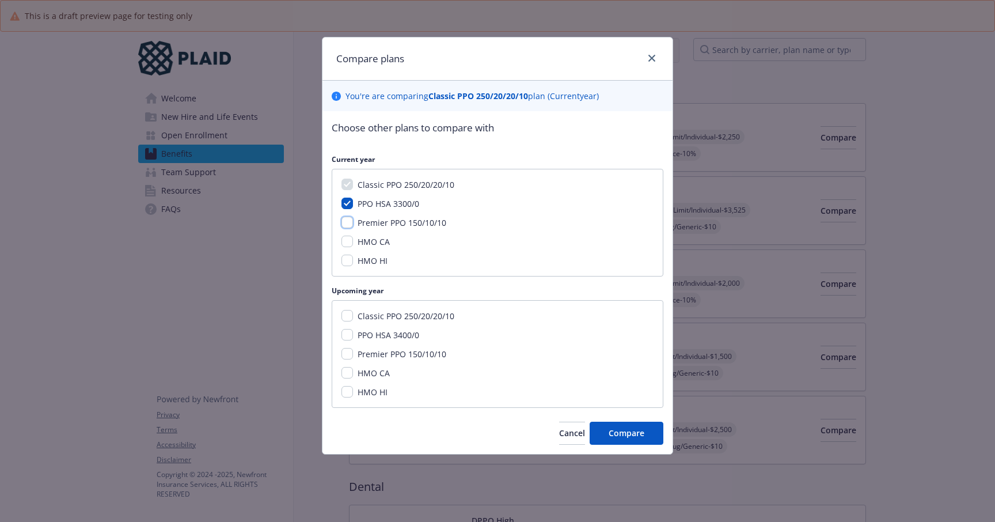
click at [350, 225] on input "Premier PPO 150/10/10" at bounding box center [347, 222] width 12 height 12
checkbox input "true"
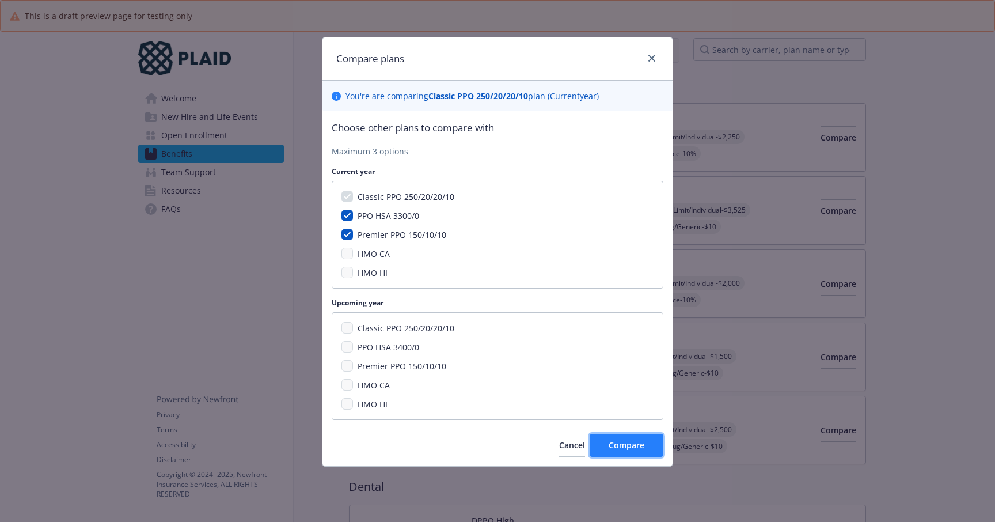
click at [626, 447] on span "Compare" at bounding box center [626, 444] width 36 height 11
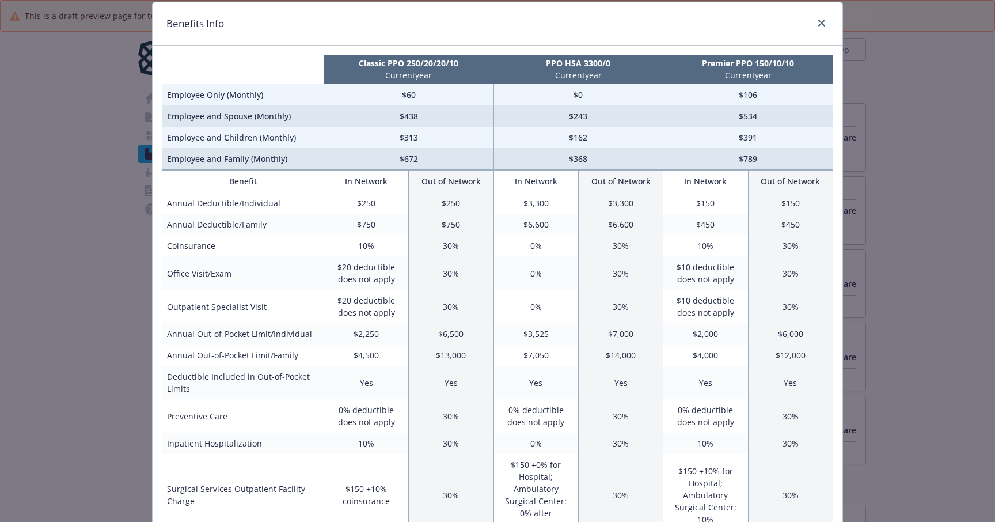
scroll to position [36, 0]
click at [818, 20] on icon "close" at bounding box center [821, 22] width 7 height 7
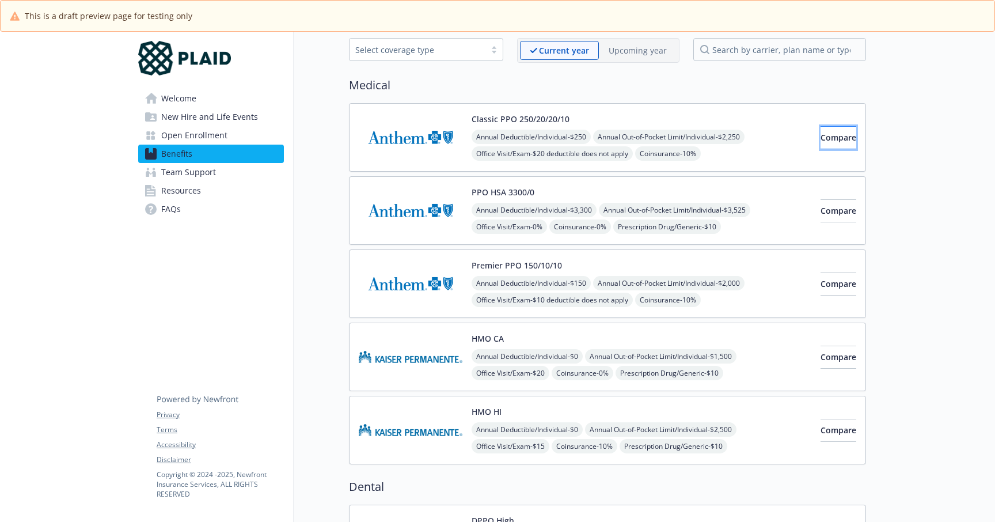
click at [820, 136] on span "Compare" at bounding box center [838, 137] width 36 height 11
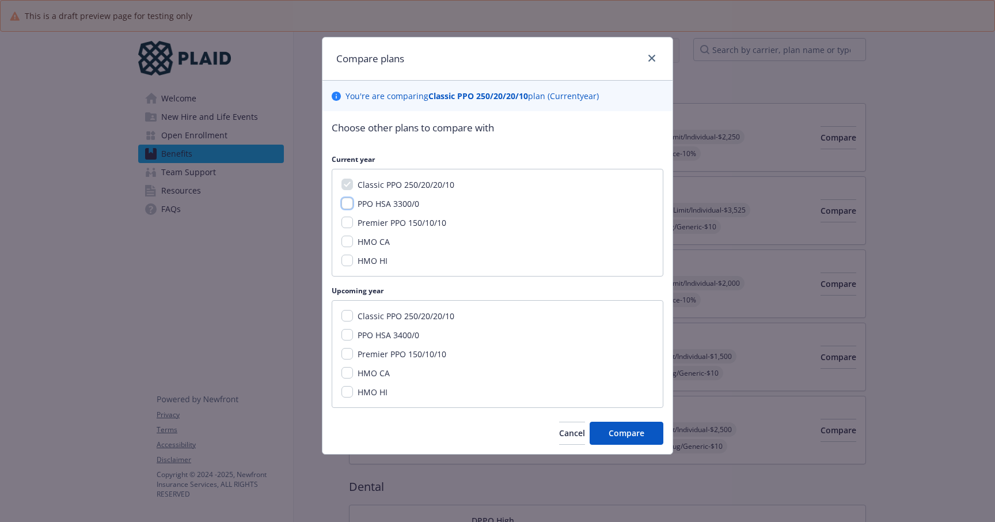
click at [350, 204] on input "PPO HSA 3300/0" at bounding box center [347, 203] width 12 height 12
checkbox input "true"
click at [349, 223] on input "Premier PPO 150/10/10" at bounding box center [347, 222] width 12 height 12
checkbox input "true"
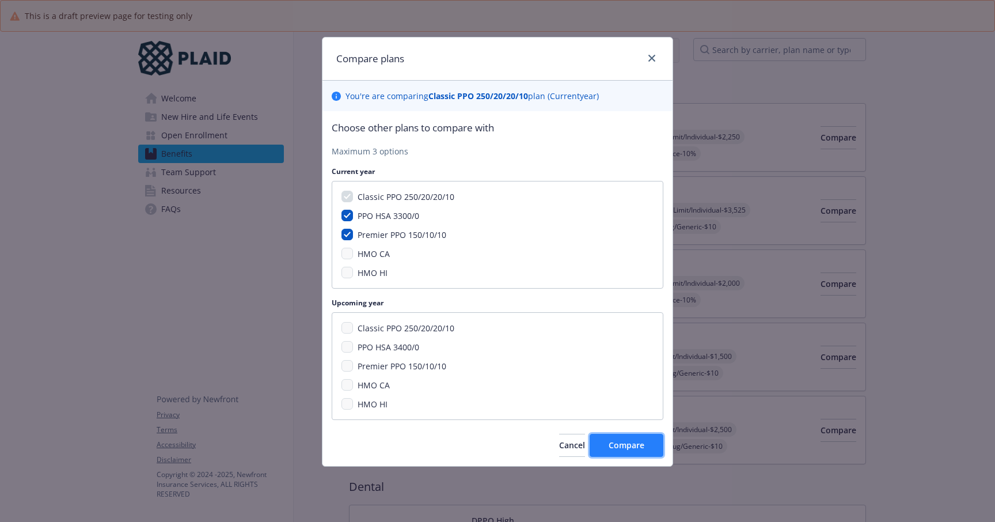
click at [646, 442] on button "Compare" at bounding box center [626, 444] width 74 height 23
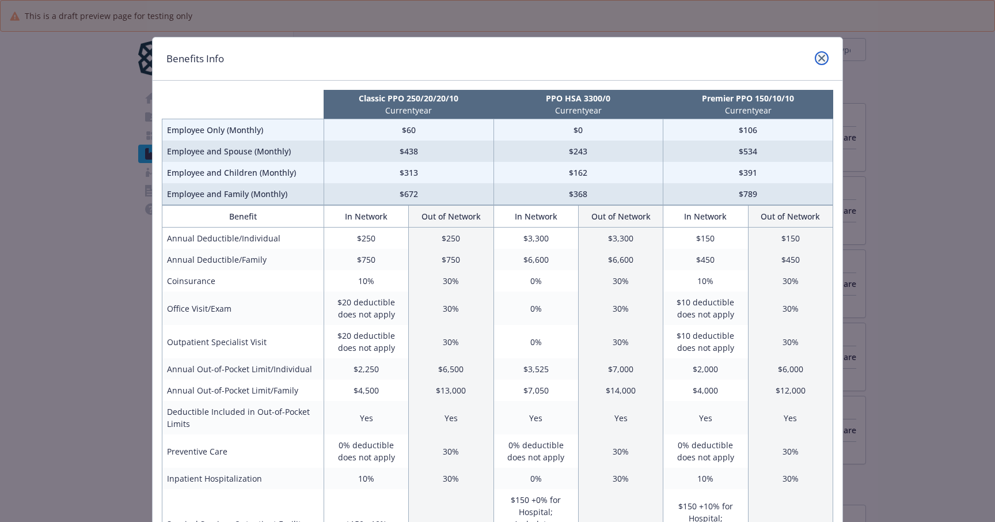
click at [818, 59] on icon "close" at bounding box center [821, 58] width 7 height 7
